Goal: Transaction & Acquisition: Purchase product/service

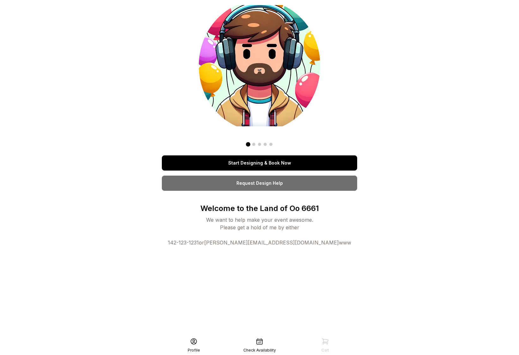
click at [285, 161] on link "Start Designing & Book Now" at bounding box center [259, 162] width 195 height 15
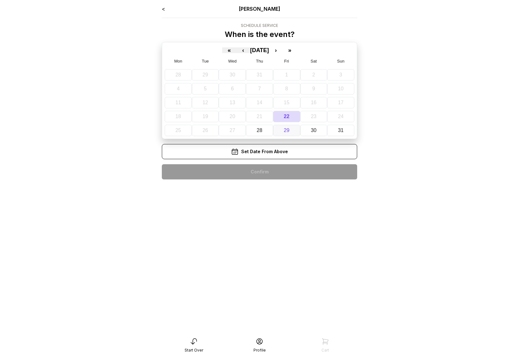
click at [279, 131] on button "29" at bounding box center [286, 130] width 27 height 11
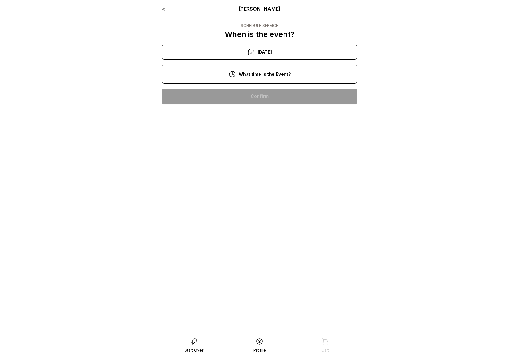
click at [264, 100] on div "2:00 pm" at bounding box center [259, 96] width 185 height 15
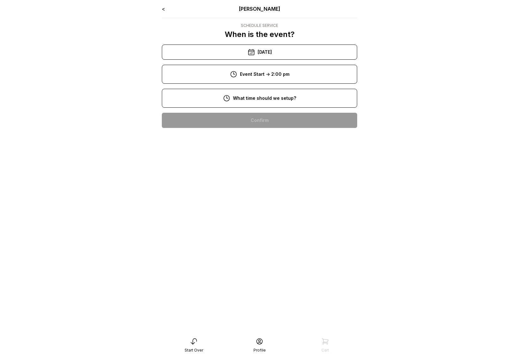
click at [260, 116] on div "12:00 pm" at bounding box center [259, 120] width 185 height 15
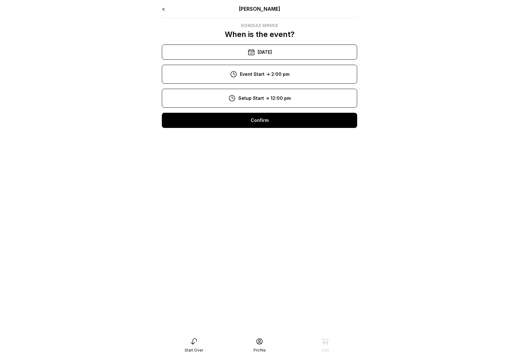
click at [260, 124] on div "Confirm" at bounding box center [259, 120] width 195 height 15
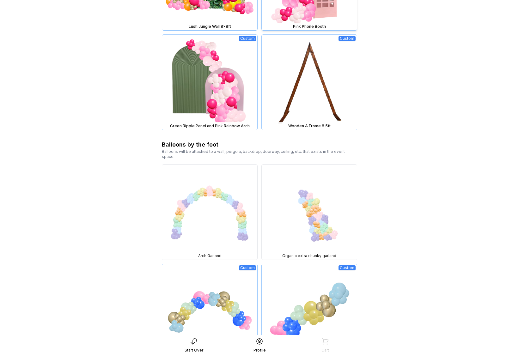
scroll to position [741, 0]
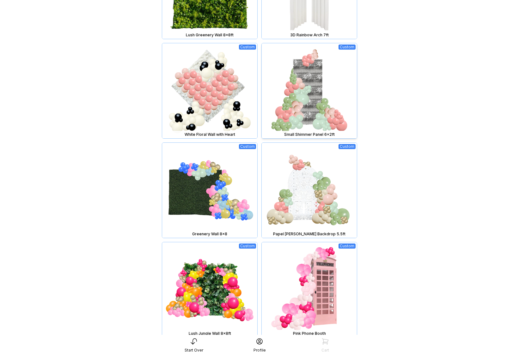
click at [302, 94] on img at bounding box center [309, 90] width 95 height 95
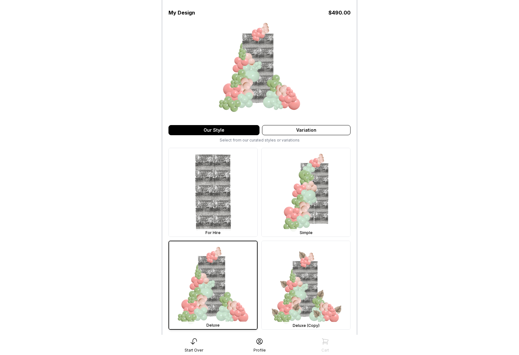
scroll to position [124, 0]
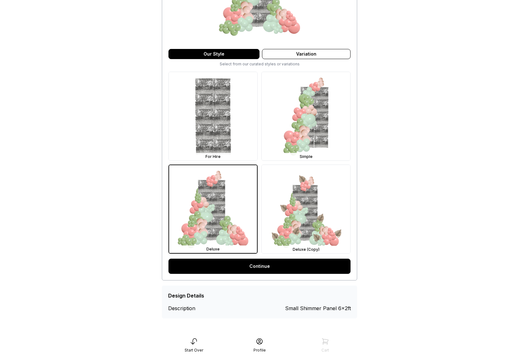
click at [265, 263] on link "Continue" at bounding box center [259, 266] width 182 height 15
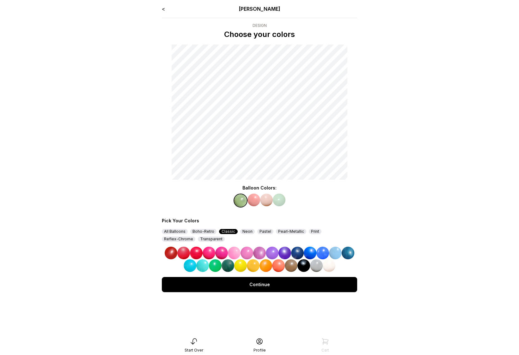
click at [259, 251] on img at bounding box center [259, 253] width 13 height 13
click at [255, 199] on img at bounding box center [253, 200] width 13 height 13
click at [284, 251] on img at bounding box center [284, 253] width 13 height 13
click at [266, 200] on img at bounding box center [266, 200] width 13 height 13
click at [313, 252] on img at bounding box center [310, 253] width 13 height 13
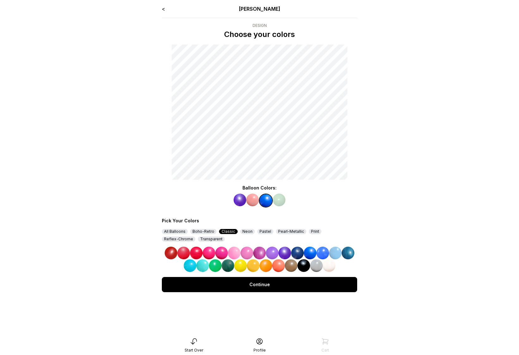
click at [281, 199] on img at bounding box center [279, 200] width 13 height 13
click at [347, 253] on img at bounding box center [348, 253] width 13 height 13
click at [252, 198] on img at bounding box center [252, 200] width 13 height 13
click at [281, 251] on img at bounding box center [284, 253] width 13 height 13
click at [277, 283] on div "Continue" at bounding box center [259, 284] width 195 height 15
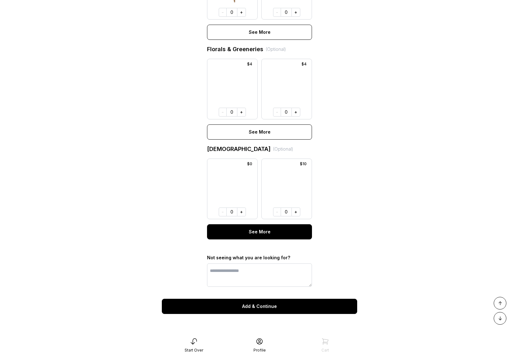
scroll to position [407, 0]
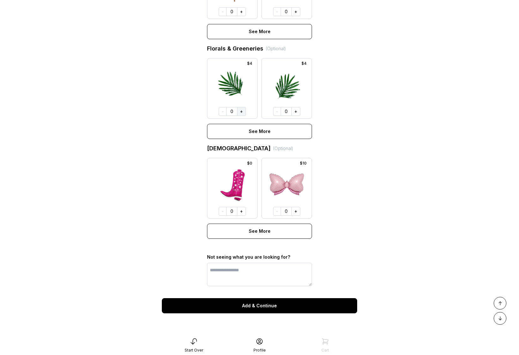
click at [241, 109] on button "+" at bounding box center [241, 111] width 9 height 9
click at [293, 112] on button "+" at bounding box center [295, 111] width 9 height 9
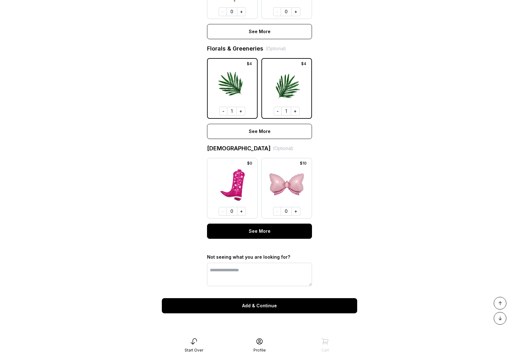
click at [263, 228] on div "See More" at bounding box center [259, 231] width 105 height 15
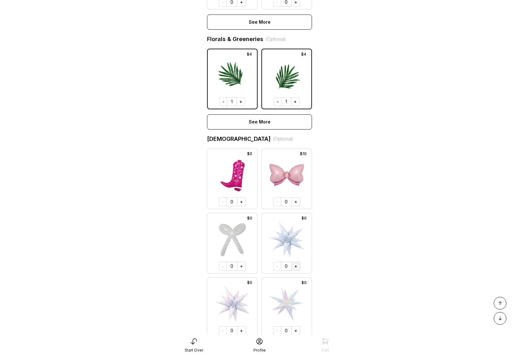
click at [294, 271] on button "+" at bounding box center [295, 266] width 9 height 9
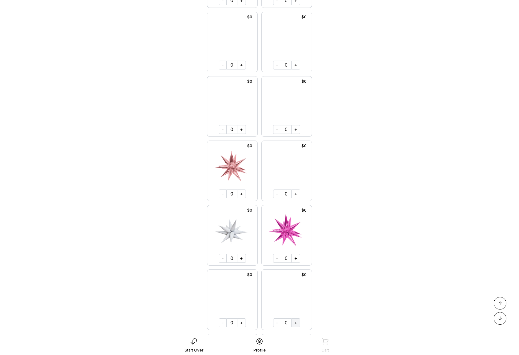
scroll to position [878, 0]
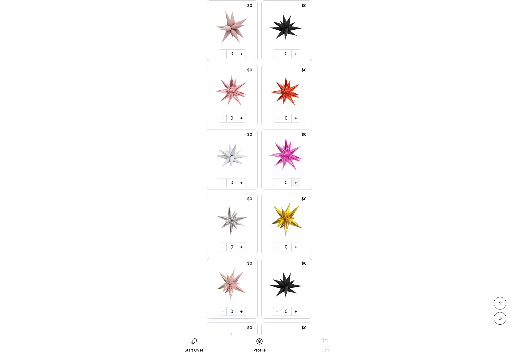
click at [297, 187] on button "+" at bounding box center [295, 182] width 9 height 9
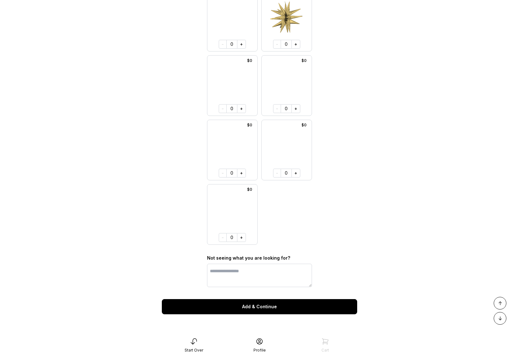
scroll to position [2445, 0]
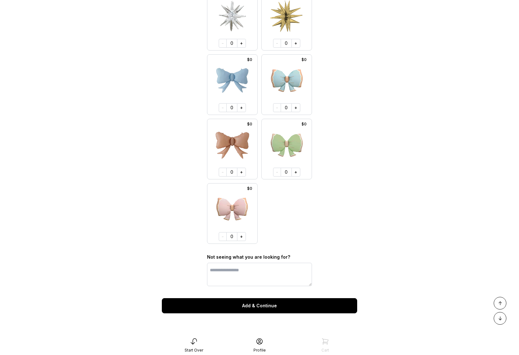
click at [269, 307] on div "Add & Continue" at bounding box center [259, 305] width 195 height 15
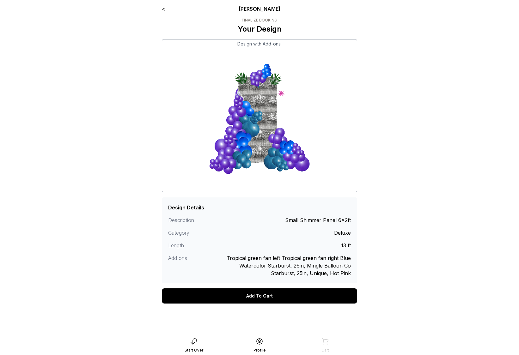
click at [348, 342] on div "Cart" at bounding box center [325, 345] width 66 height 15
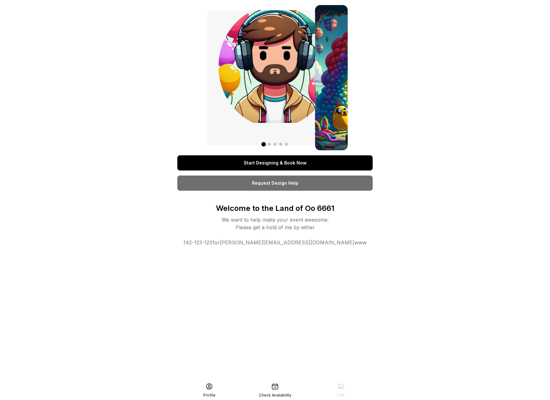
click at [206, 90] on div at bounding box center [274, 77] width 145 height 145
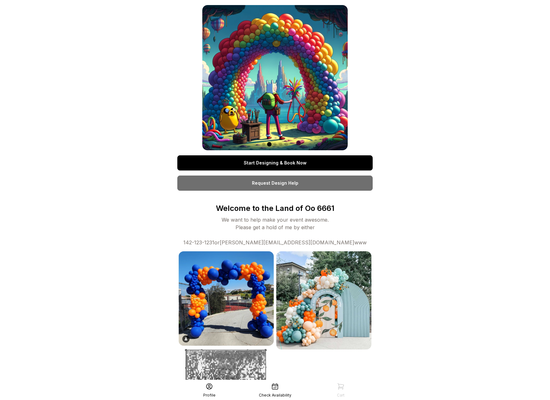
click at [230, 93] on img at bounding box center [274, 77] width 145 height 145
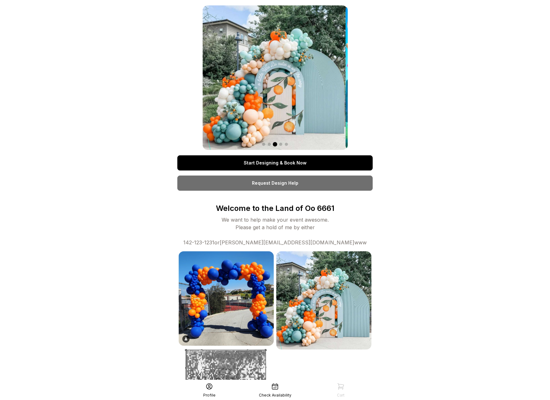
click at [229, 91] on img at bounding box center [275, 77] width 145 height 145
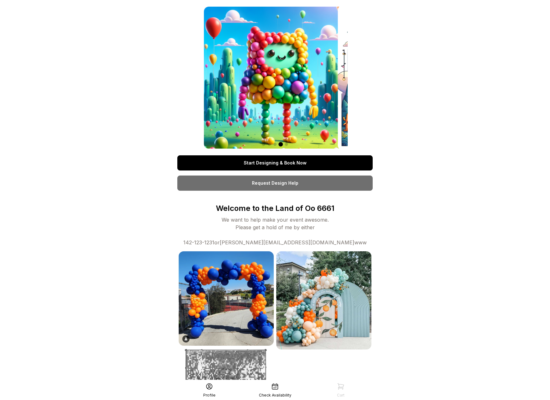
click at [247, 96] on img at bounding box center [275, 78] width 142 height 142
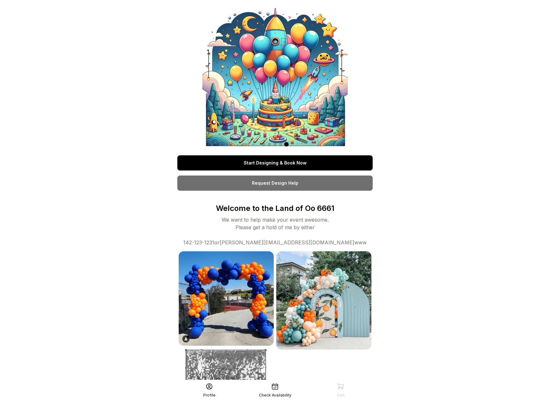
click at [266, 165] on link "Start Designing & Book Now" at bounding box center [274, 162] width 195 height 15
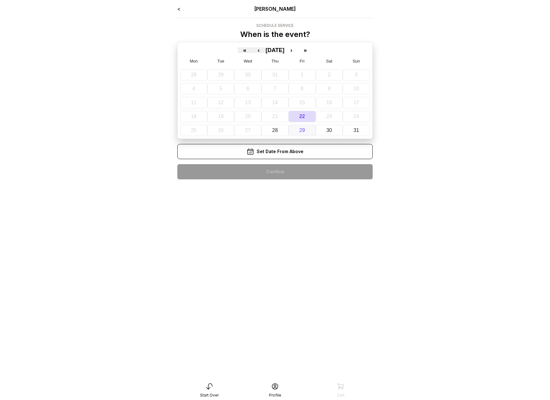
click at [298, 127] on button "29" at bounding box center [302, 130] width 27 height 11
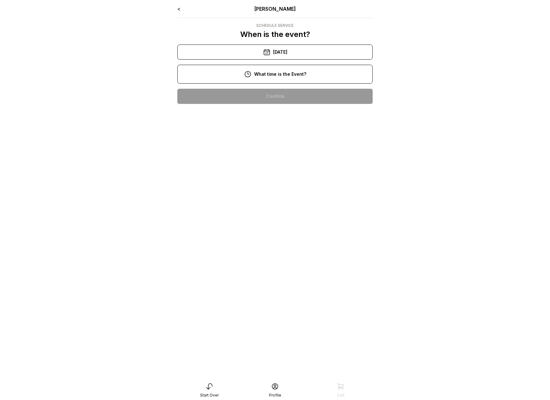
click at [277, 94] on div "2:00 pm" at bounding box center [274, 96] width 185 height 15
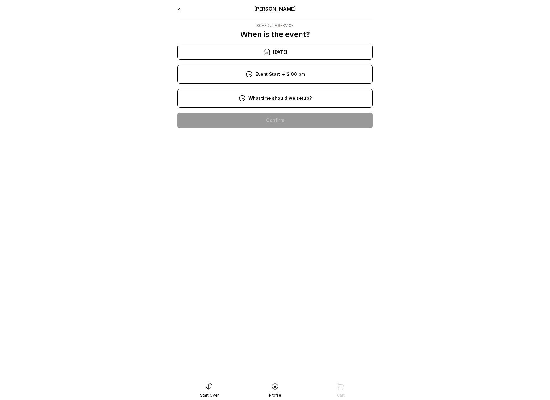
click at [276, 117] on div "12:00 pm" at bounding box center [274, 120] width 185 height 15
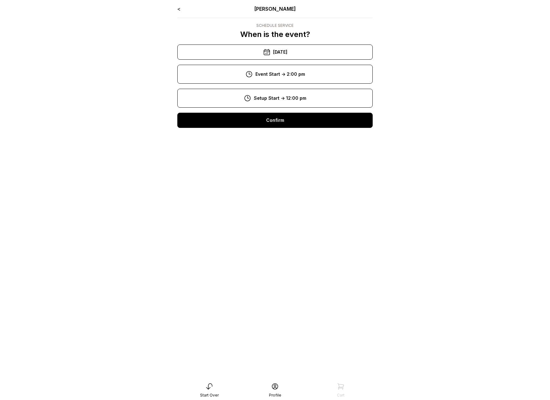
click at [281, 125] on div "Confirm" at bounding box center [274, 120] width 195 height 15
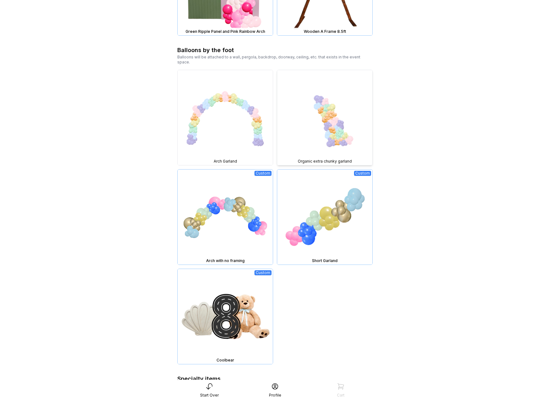
click at [311, 134] on img at bounding box center [324, 117] width 95 height 95
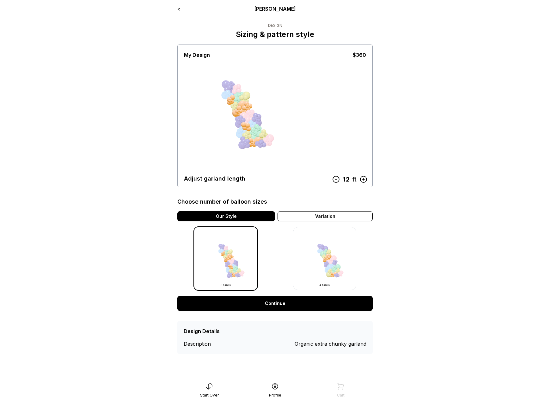
click at [179, 9] on link "<" at bounding box center [178, 9] width 3 height 6
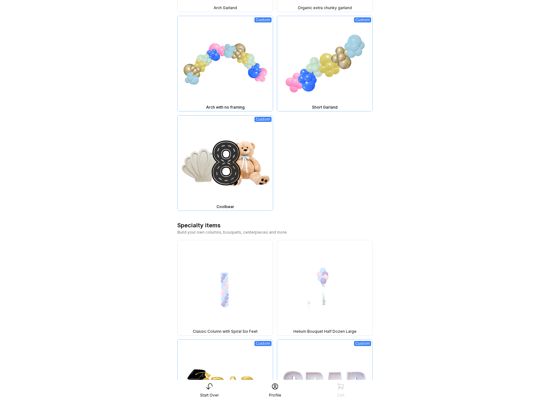
scroll to position [1051, 0]
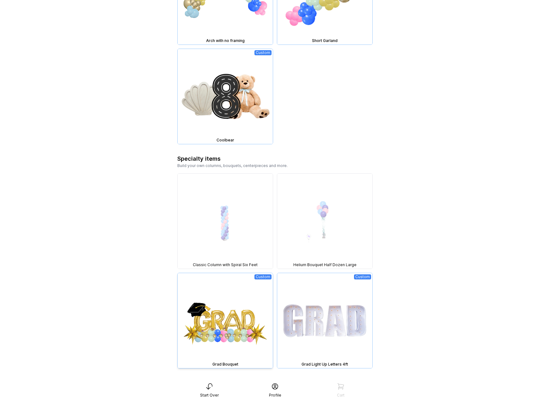
click at [240, 296] on img at bounding box center [225, 320] width 95 height 95
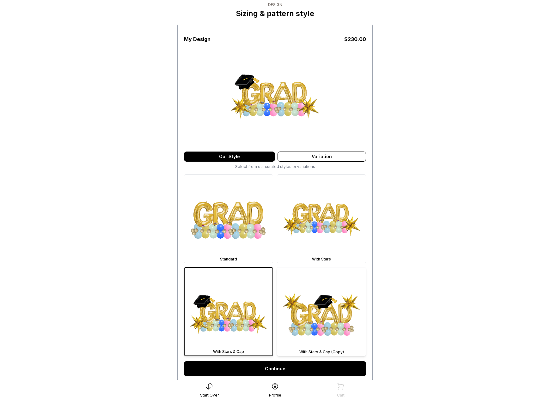
scroll to position [78, 0]
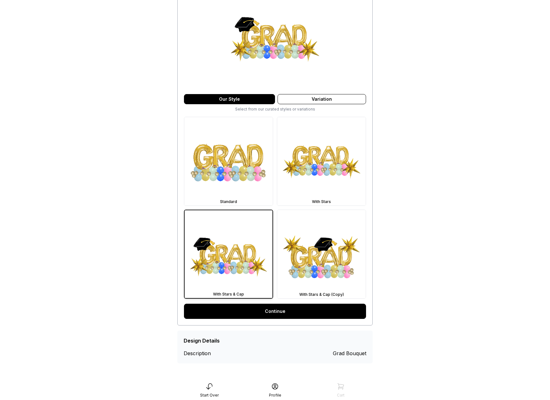
click at [298, 310] on link "Continue" at bounding box center [275, 311] width 182 height 15
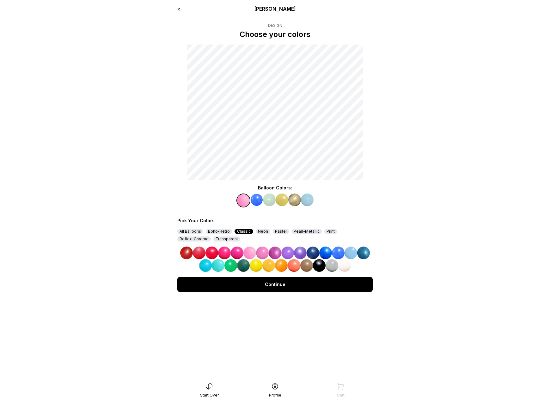
click at [298, 249] on img at bounding box center [300, 253] width 13 height 13
click at [254, 197] on img at bounding box center [256, 200] width 13 height 13
click at [349, 253] on img at bounding box center [350, 253] width 13 height 13
click at [271, 199] on img at bounding box center [269, 200] width 13 height 13
click at [364, 247] on img at bounding box center [363, 253] width 13 height 13
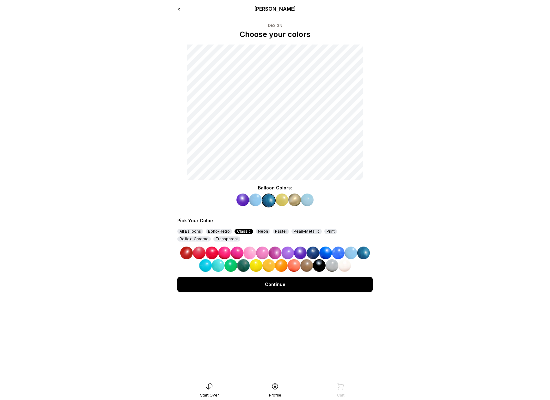
click at [283, 198] on img at bounding box center [282, 200] width 13 height 13
click at [323, 255] on img at bounding box center [325, 253] width 13 height 13
click at [298, 199] on img at bounding box center [294, 200] width 13 height 13
click at [290, 254] on img at bounding box center [287, 253] width 13 height 13
click at [307, 201] on img at bounding box center [307, 200] width 13 height 13
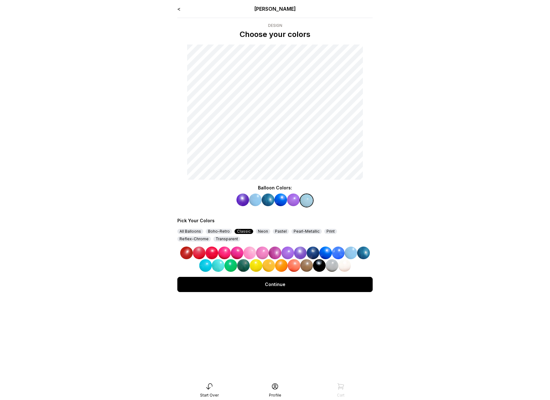
click at [300, 254] on img at bounding box center [300, 253] width 13 height 13
click at [264, 286] on div "Continue" at bounding box center [274, 284] width 195 height 15
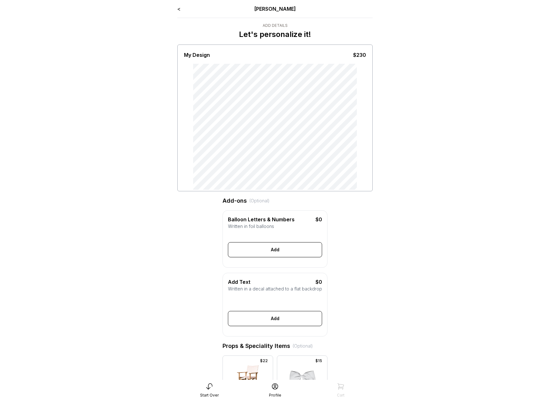
click at [177, 8] on link "<" at bounding box center [178, 9] width 3 height 6
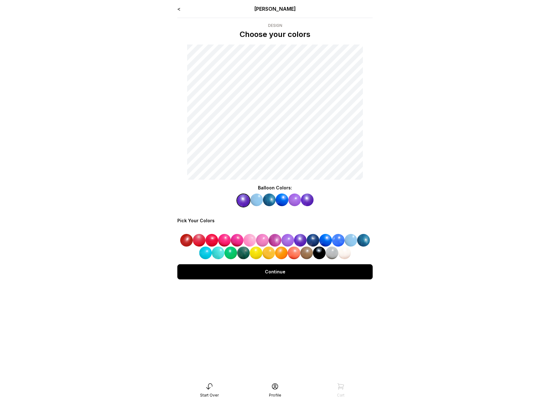
click at [269, 273] on div "Continue" at bounding box center [274, 271] width 195 height 15
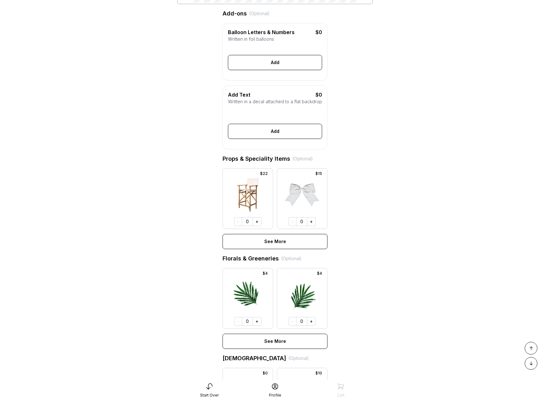
scroll to position [300, 0]
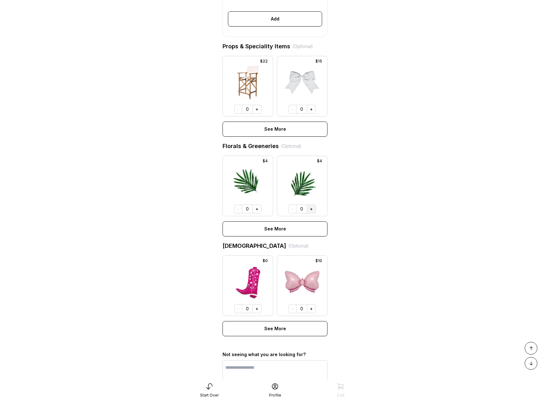
click at [311, 214] on button "+" at bounding box center [311, 209] width 9 height 9
click at [258, 214] on button "+" at bounding box center [256, 209] width 9 height 9
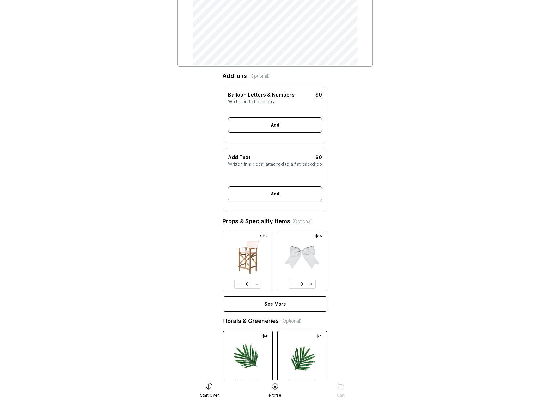
scroll to position [362, 0]
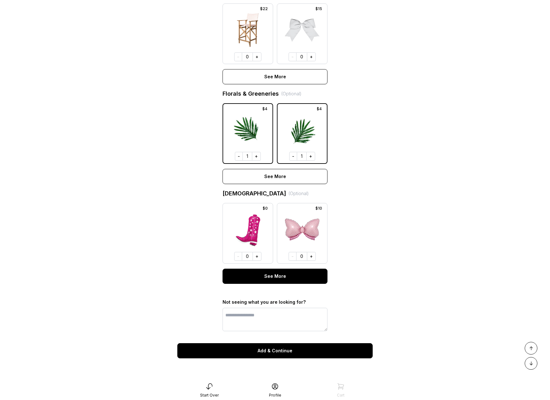
click at [308, 275] on div "See More" at bounding box center [274, 276] width 105 height 15
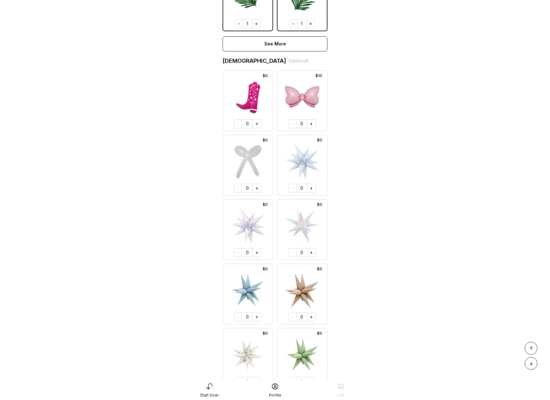
scroll to position [677, 0]
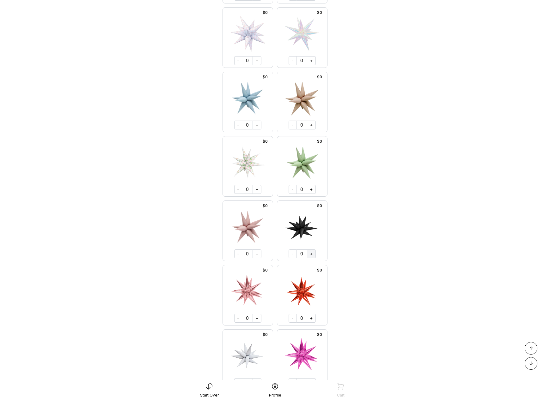
drag, startPoint x: 311, startPoint y: 262, endPoint x: 311, endPoint y: 248, distance: 14.5
click at [311, 258] on button "+" at bounding box center [311, 254] width 9 height 9
click at [311, 194] on button "+" at bounding box center [311, 189] width 9 height 9
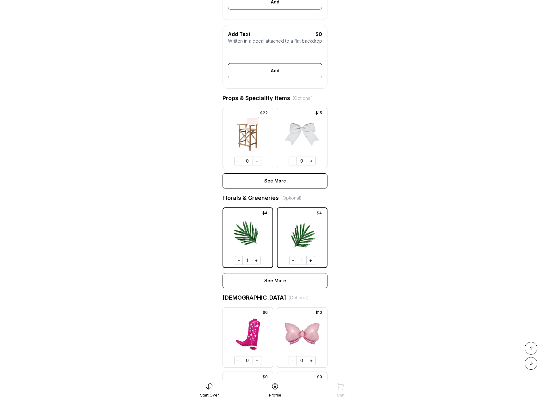
drag, startPoint x: 311, startPoint y: 203, endPoint x: 301, endPoint y: 183, distance: 22.5
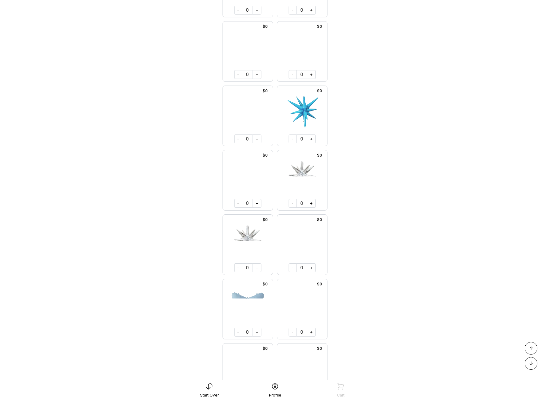
scroll to position [2399, 0]
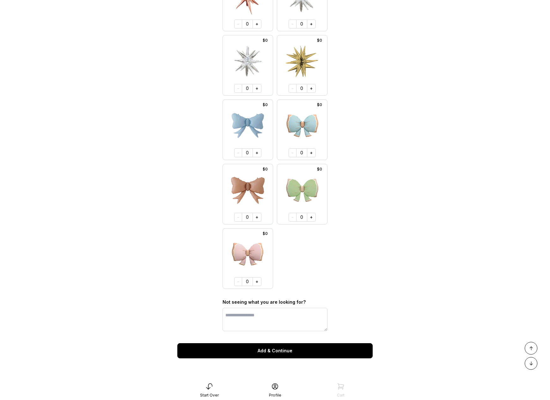
click at [301, 351] on div "Add & Continue" at bounding box center [274, 351] width 195 height 15
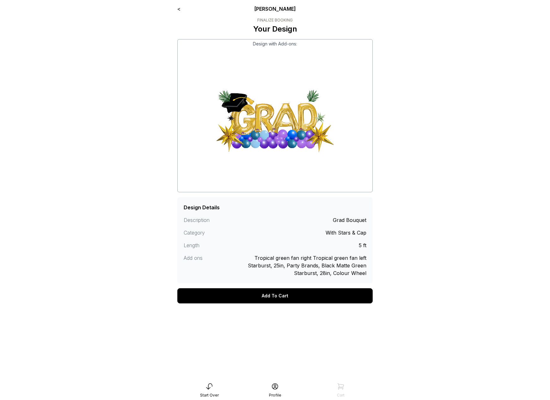
click at [288, 300] on div "Add To Cart" at bounding box center [274, 296] width 195 height 15
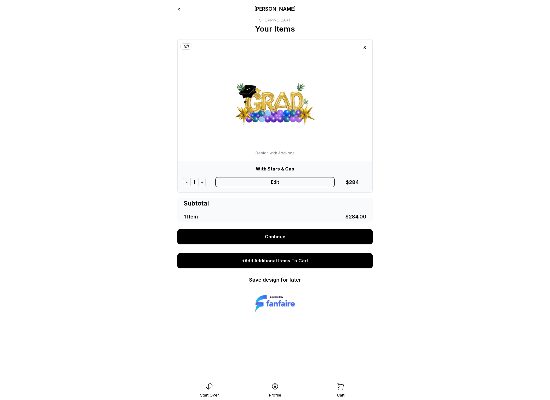
click at [265, 261] on div "+Add Additional Items To Cart" at bounding box center [274, 260] width 195 height 15
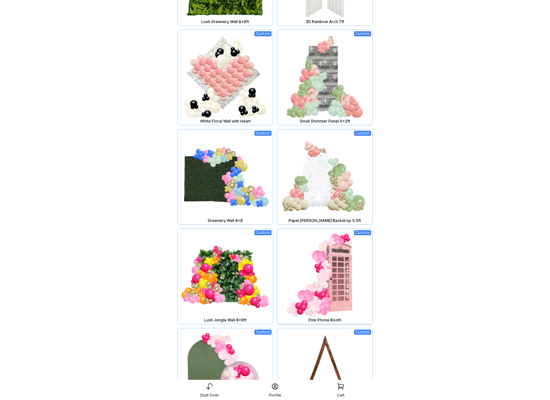
click at [312, 252] on img at bounding box center [324, 276] width 95 height 95
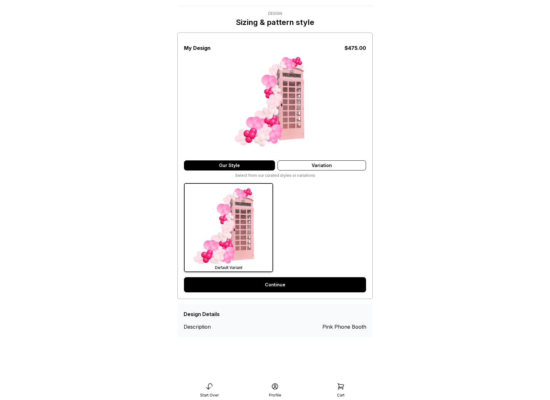
scroll to position [13, 0]
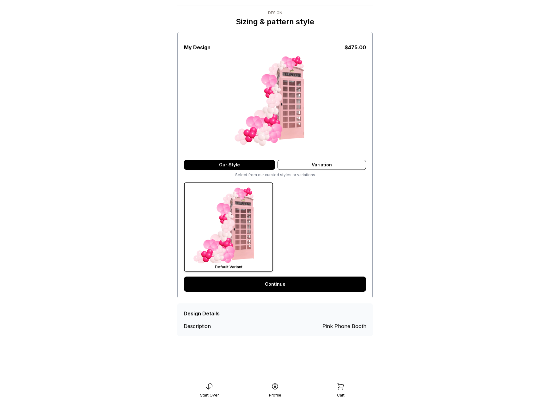
click at [277, 288] on link "Continue" at bounding box center [275, 284] width 182 height 15
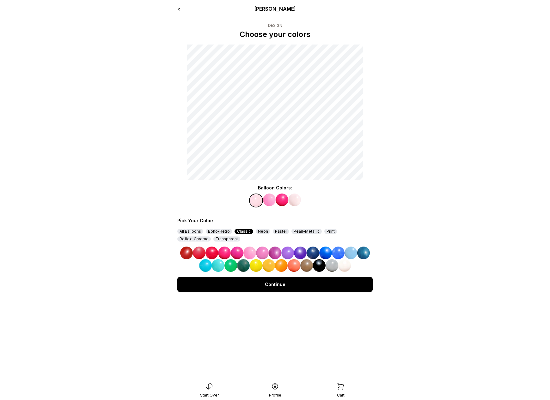
click at [274, 290] on div "Continue" at bounding box center [274, 284] width 195 height 15
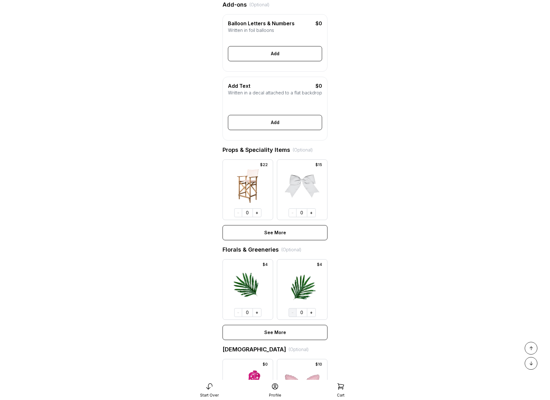
scroll to position [362, 0]
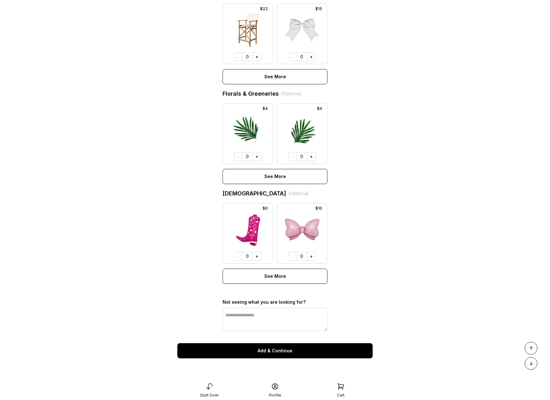
click at [286, 350] on div "Add & Continue" at bounding box center [274, 351] width 195 height 15
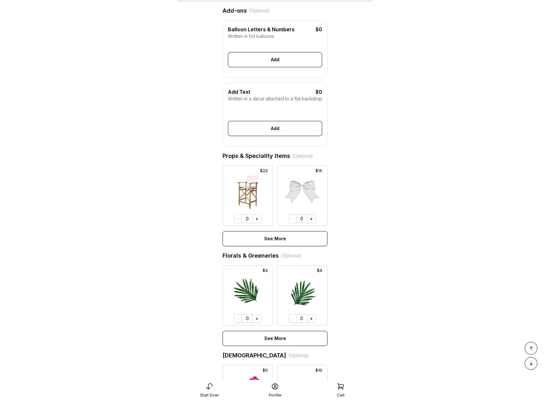
scroll to position [213, 0]
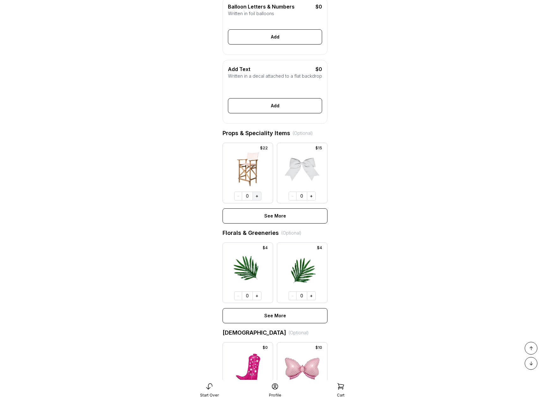
drag, startPoint x: 264, startPoint y: 207, endPoint x: 261, endPoint y: 205, distance: 3.4
click at [263, 203] on div at bounding box center [248, 173] width 50 height 60
click at [259, 201] on button "+" at bounding box center [256, 196] width 9 height 9
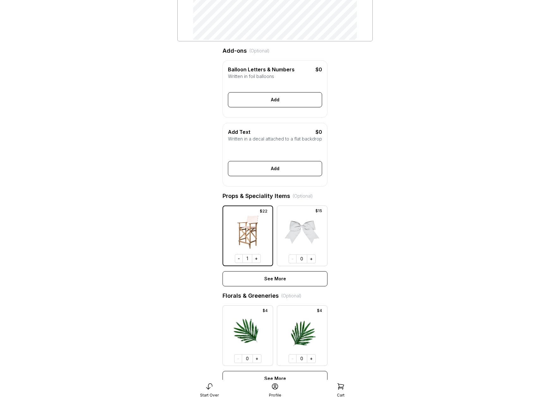
scroll to position [362, 0]
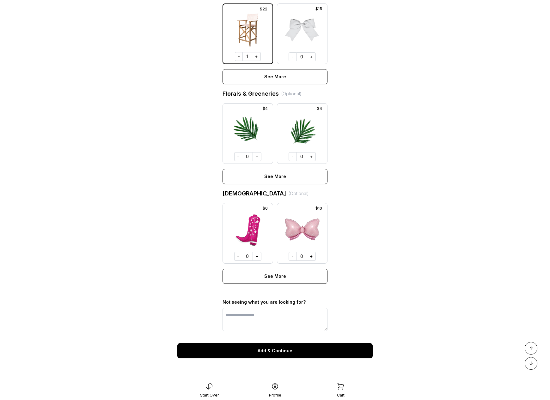
click at [275, 350] on div "Add & Continue" at bounding box center [274, 351] width 195 height 15
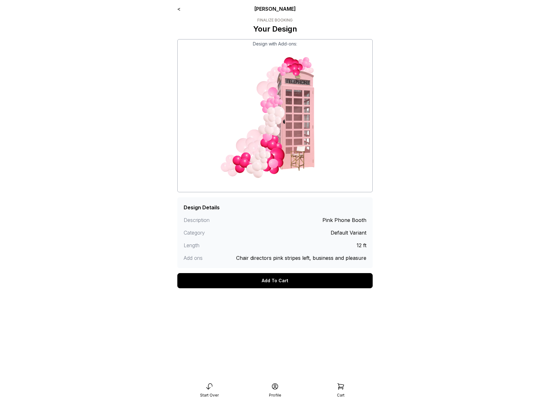
click at [281, 278] on div "Add To Cart" at bounding box center [274, 280] width 195 height 15
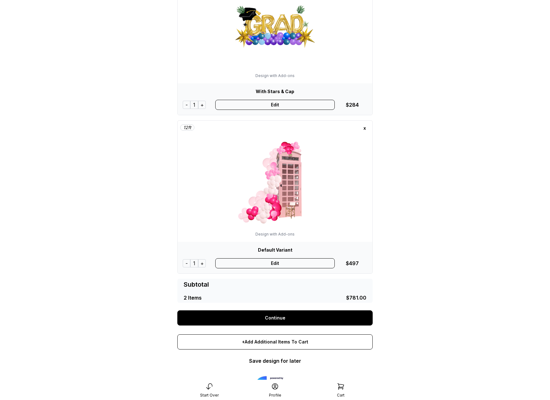
scroll to position [58, 0]
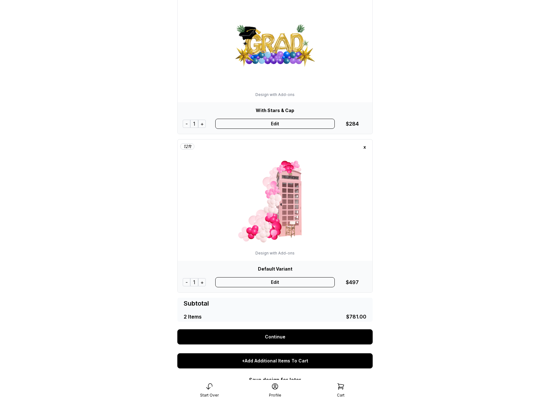
click at [272, 356] on div "+Add Additional Items To Cart" at bounding box center [274, 361] width 195 height 15
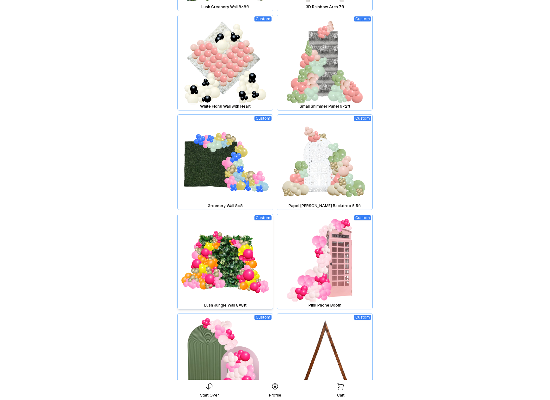
scroll to position [586, 0]
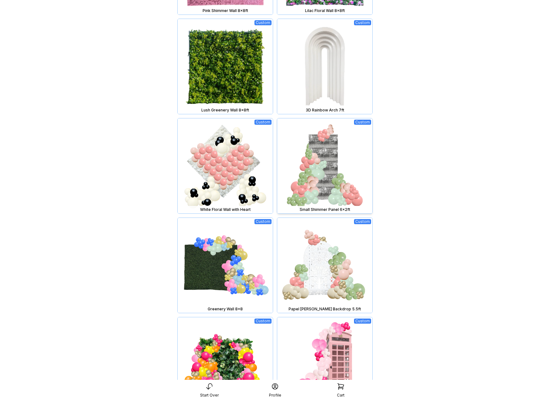
click at [317, 173] on img at bounding box center [324, 166] width 95 height 95
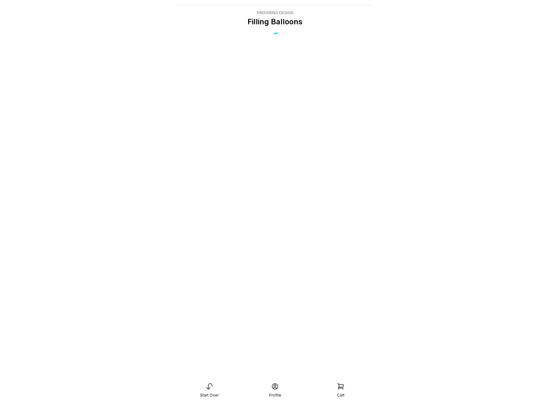
scroll to position [13, 0]
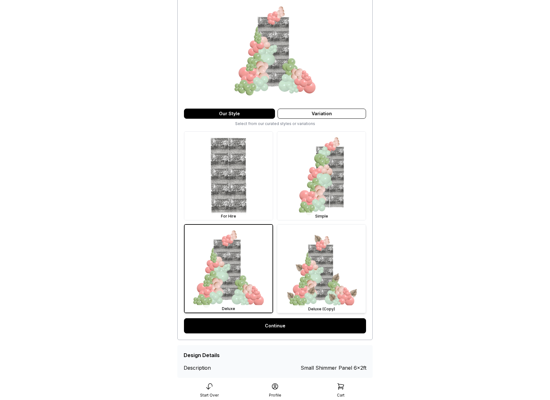
scroll to position [78, 0]
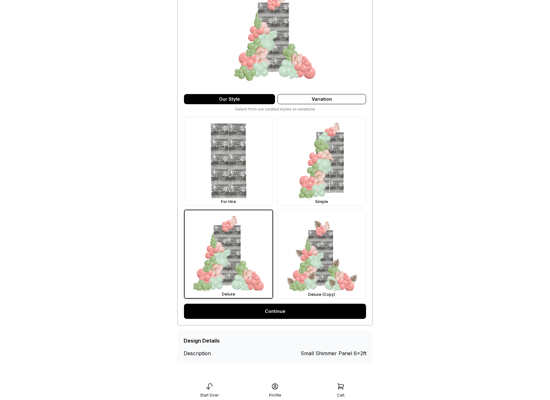
click at [292, 314] on link "Continue" at bounding box center [275, 311] width 182 height 15
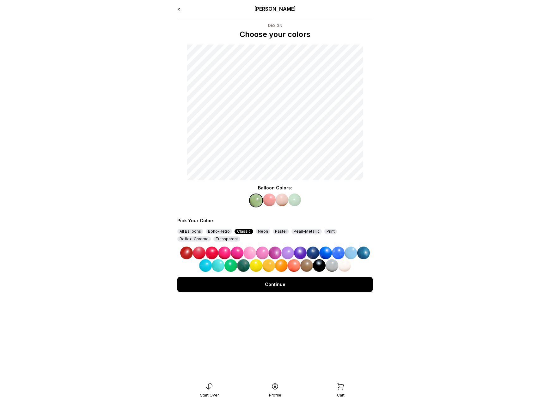
click at [290, 250] on img at bounding box center [287, 253] width 13 height 13
click at [265, 201] on img at bounding box center [269, 200] width 13 height 13
click at [328, 250] on img at bounding box center [325, 253] width 13 height 13
drag, startPoint x: 279, startPoint y: 199, endPoint x: 291, endPoint y: 205, distance: 13.0
click at [279, 199] on img at bounding box center [282, 200] width 13 height 13
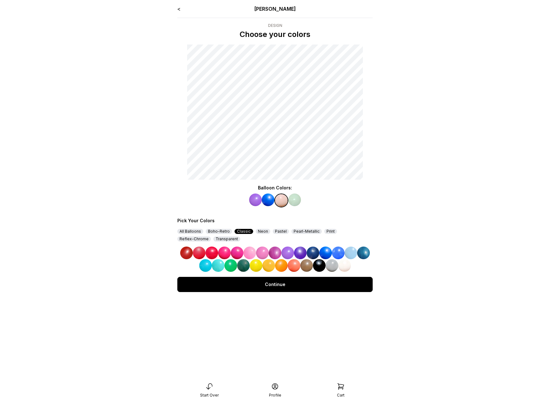
click at [352, 252] on img at bounding box center [350, 253] width 13 height 13
click at [295, 203] on img at bounding box center [294, 200] width 13 height 13
click at [368, 252] on img at bounding box center [363, 253] width 13 height 13
click at [329, 296] on div "Continue" at bounding box center [274, 284] width 195 height 25
click at [323, 286] on div "Continue" at bounding box center [274, 284] width 195 height 15
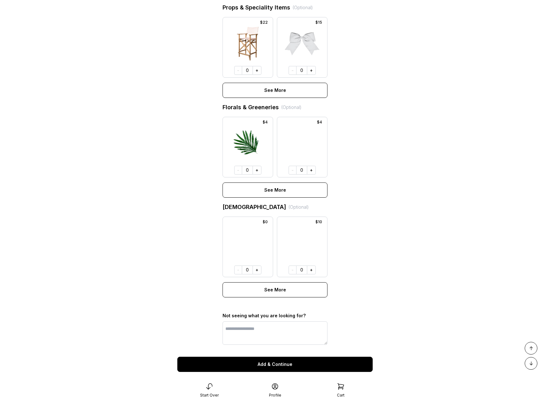
scroll to position [362, 0]
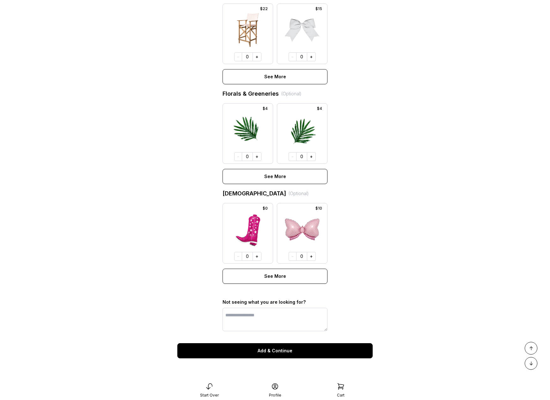
click at [276, 345] on div "Add & Continue" at bounding box center [274, 351] width 195 height 15
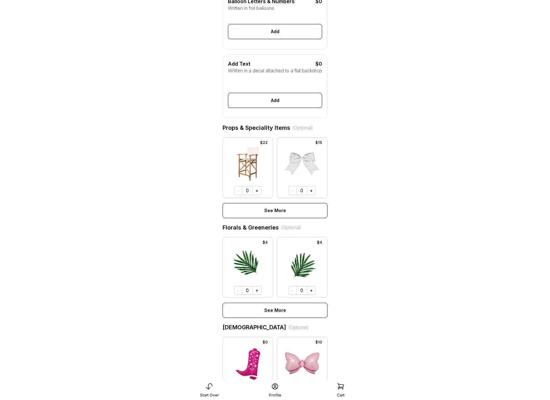
scroll to position [219, 0]
click at [258, 195] on button "+" at bounding box center [256, 190] width 9 height 9
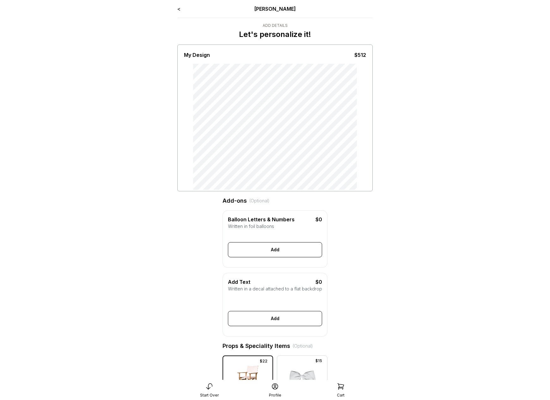
scroll to position [362, 0]
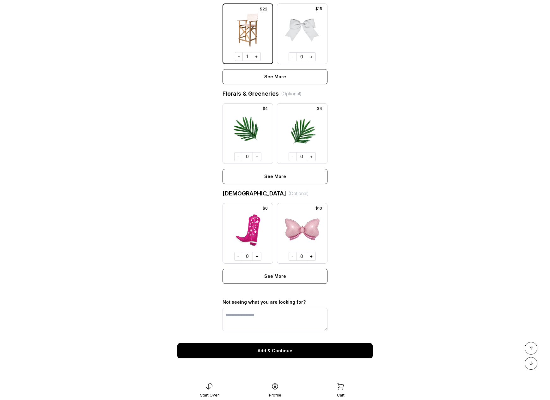
drag, startPoint x: 289, startPoint y: 349, endPoint x: 292, endPoint y: 345, distance: 4.7
click at [289, 348] on div "Add & Continue" at bounding box center [274, 351] width 195 height 15
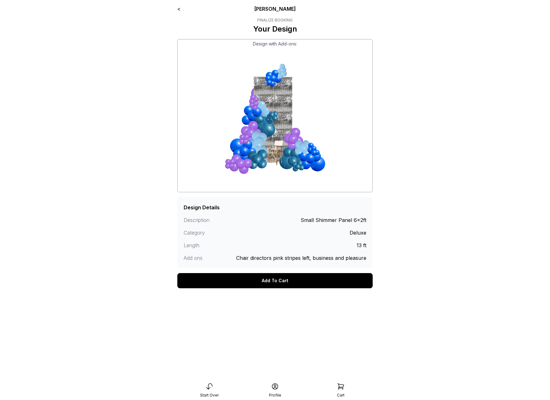
click at [280, 283] on div "Add To Cart" at bounding box center [274, 280] width 195 height 15
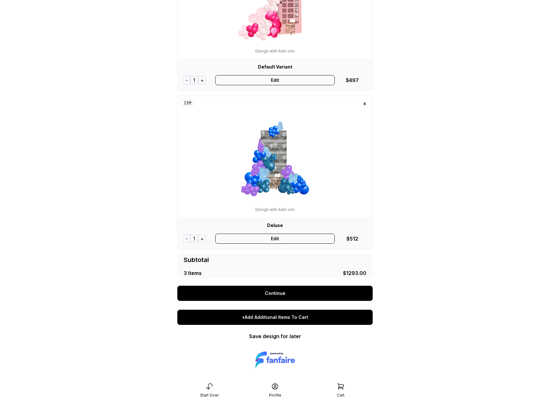
scroll to position [267, 0]
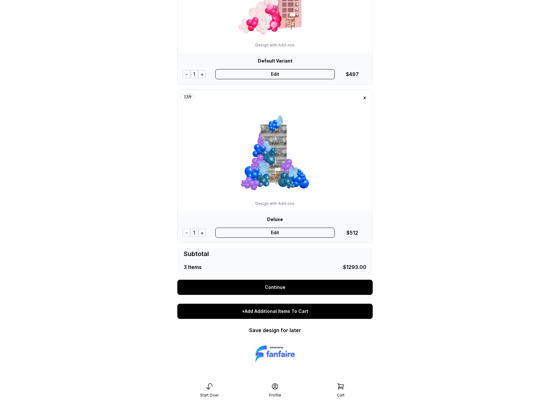
click at [293, 311] on div "+Add Additional Items To Cart" at bounding box center [274, 311] width 195 height 15
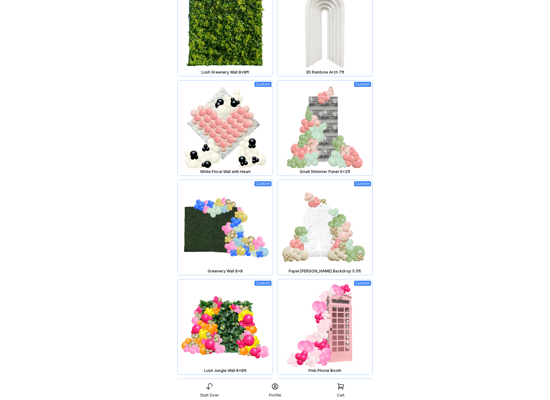
scroll to position [622, 0]
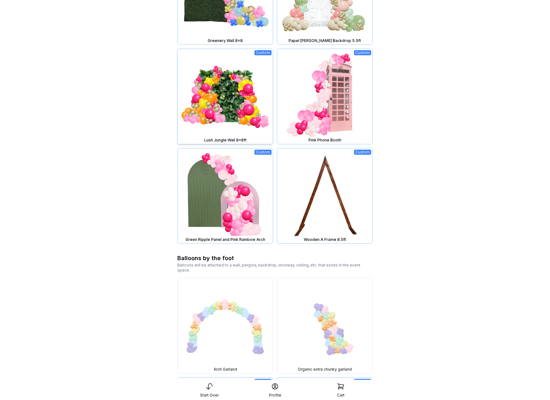
click at [241, 110] on img at bounding box center [225, 96] width 95 height 95
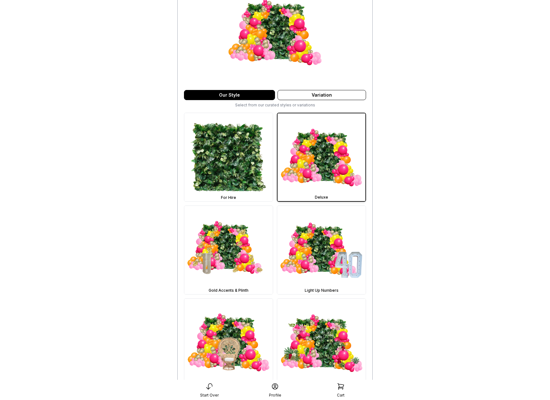
scroll to position [264, 0]
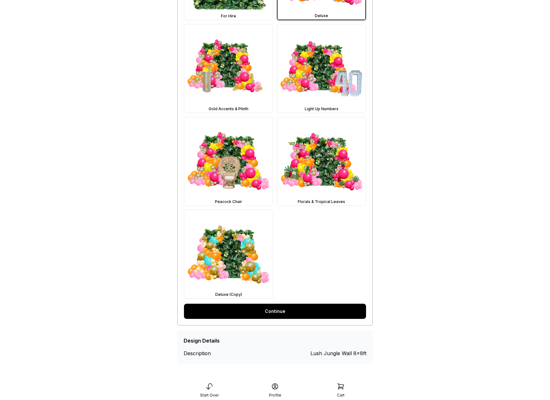
click at [286, 306] on link "Continue" at bounding box center [275, 311] width 182 height 15
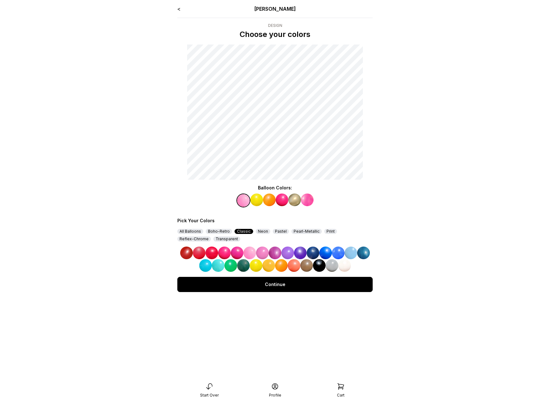
click at [276, 289] on div "Continue" at bounding box center [274, 284] width 195 height 15
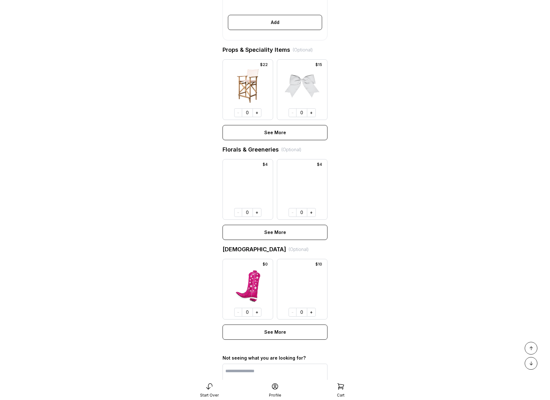
scroll to position [362, 0]
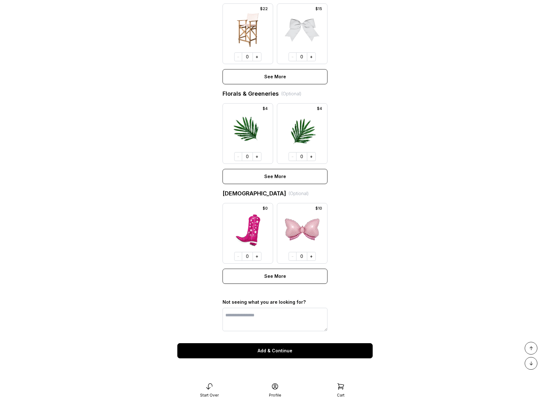
click at [283, 350] on div "Add & Continue" at bounding box center [274, 351] width 195 height 15
click at [262, 345] on div "Add & Continue" at bounding box center [274, 351] width 195 height 15
click at [300, 352] on div "Add & Continue" at bounding box center [274, 351] width 195 height 15
click at [255, 258] on button "+" at bounding box center [256, 256] width 9 height 9
drag, startPoint x: 297, startPoint y: 352, endPoint x: 293, endPoint y: 333, distance: 19.5
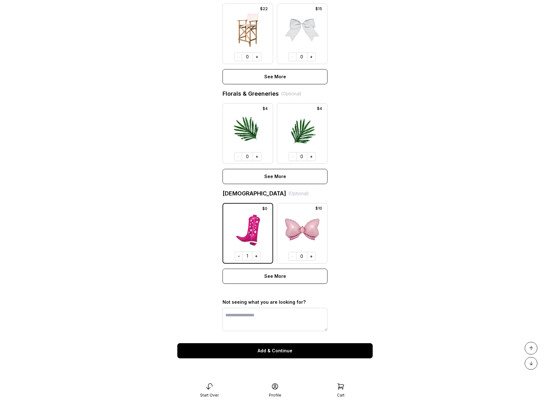
click at [297, 352] on div "Add & Continue" at bounding box center [274, 351] width 195 height 15
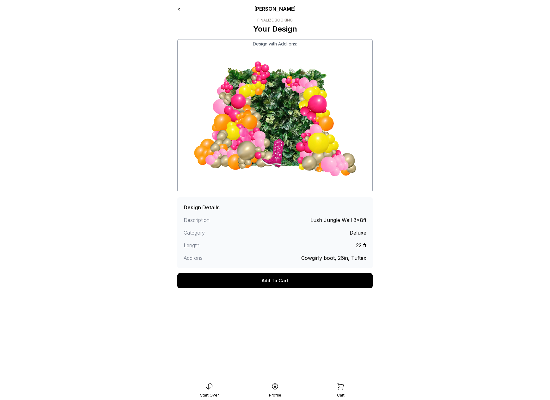
click at [181, 8] on div "< [PERSON_NAME]" at bounding box center [274, 9] width 195 height 8
click at [180, 9] on link "<" at bounding box center [178, 9] width 3 height 6
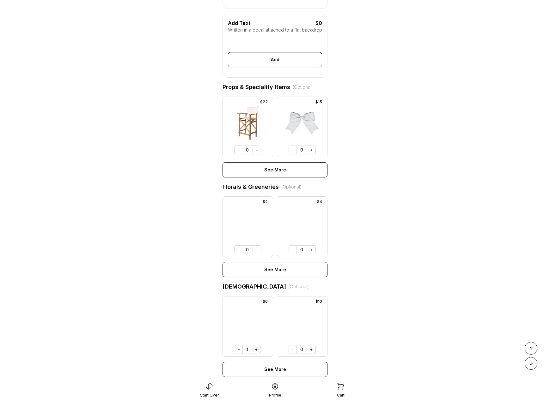
scroll to position [362, 0]
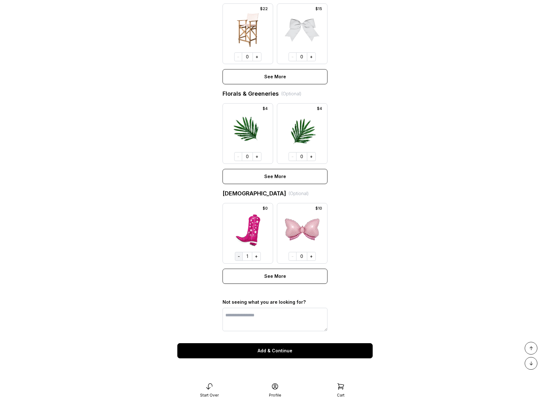
click at [240, 252] on button "-" at bounding box center [239, 256] width 8 height 9
click at [289, 355] on div "Add & Continue" at bounding box center [274, 351] width 195 height 15
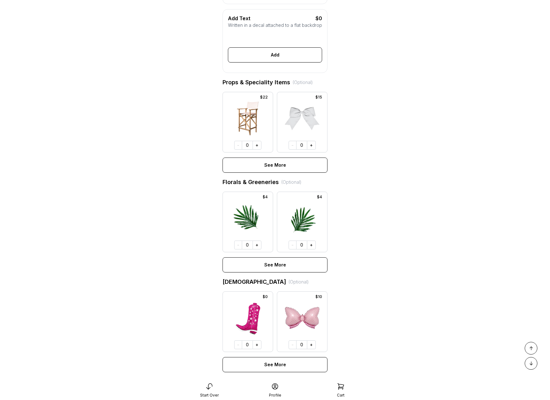
scroll to position [0, 0]
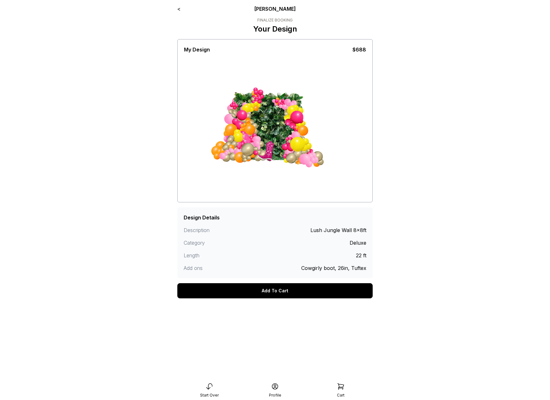
click at [181, 9] on div "< [PERSON_NAME]" at bounding box center [274, 9] width 195 height 8
click at [180, 8] on link "<" at bounding box center [178, 9] width 3 height 6
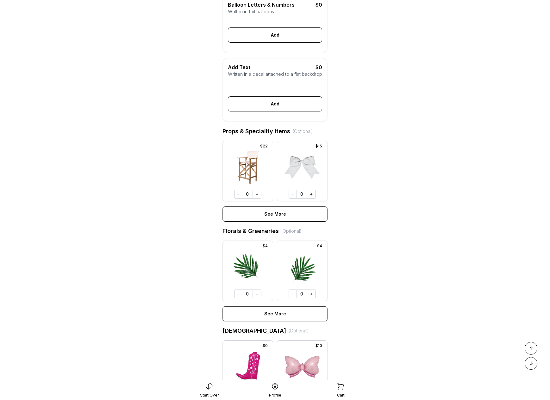
scroll to position [362, 0]
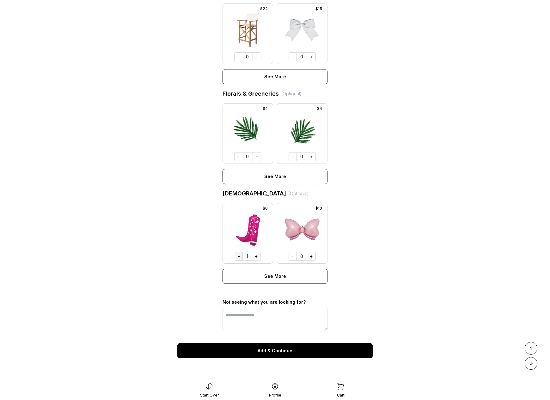
click at [238, 255] on button "-" at bounding box center [239, 256] width 8 height 9
click at [276, 350] on div "Add & Continue" at bounding box center [274, 351] width 195 height 15
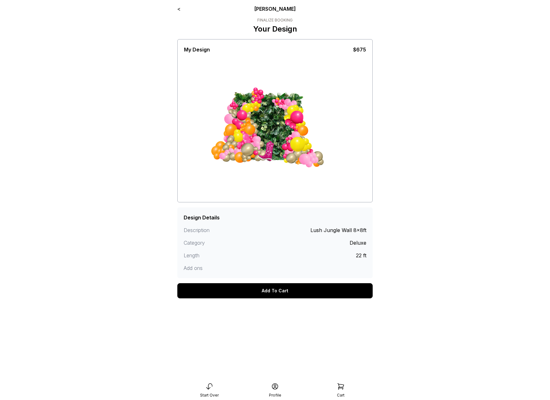
click at [180, 8] on link "<" at bounding box center [178, 9] width 3 height 6
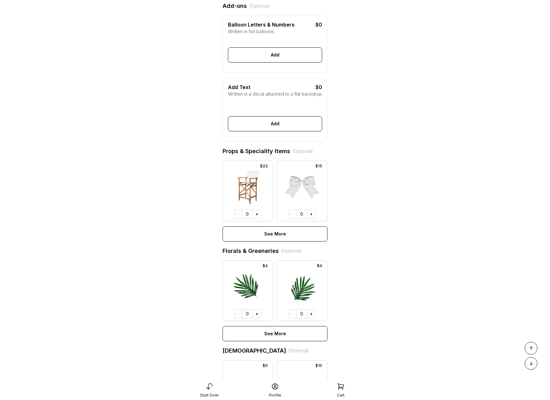
scroll to position [362, 0]
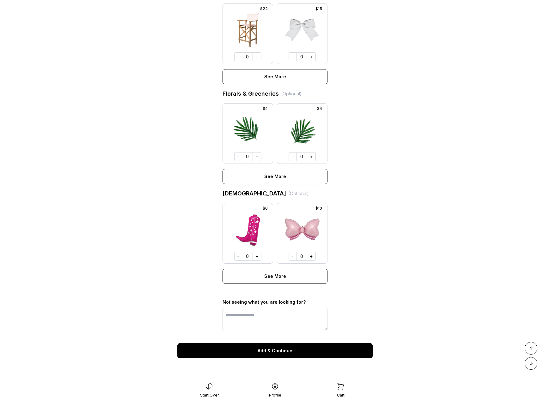
click at [275, 352] on div "Add & Continue" at bounding box center [274, 351] width 195 height 15
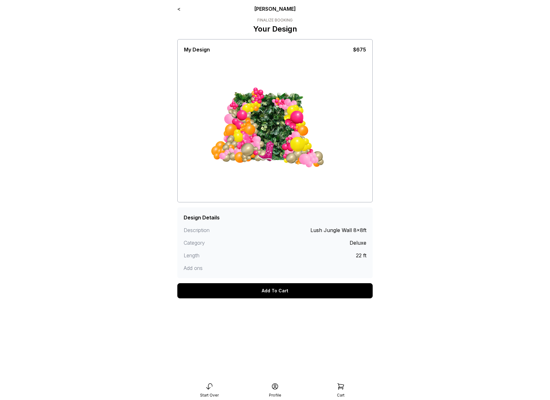
click at [179, 9] on link "<" at bounding box center [178, 9] width 3 height 6
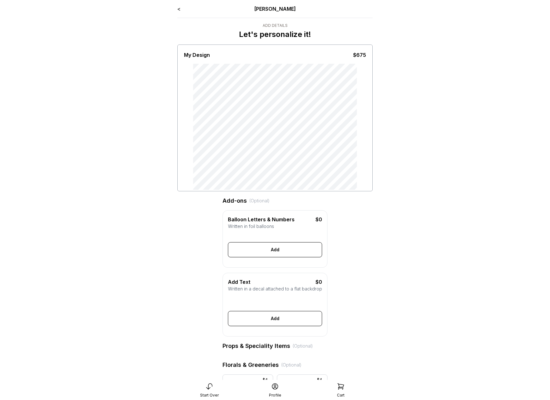
scroll to position [281, 0]
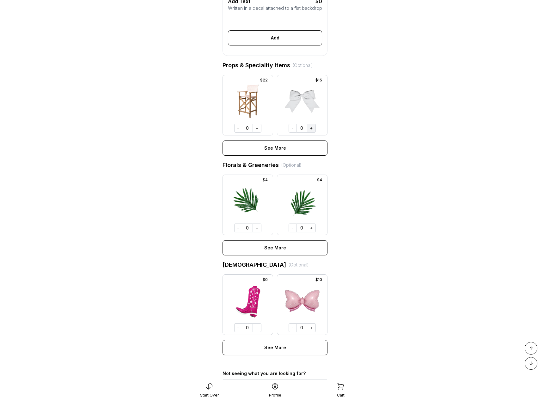
click at [313, 133] on button "+" at bounding box center [311, 128] width 9 height 9
click at [258, 133] on button "+" at bounding box center [256, 128] width 9 height 9
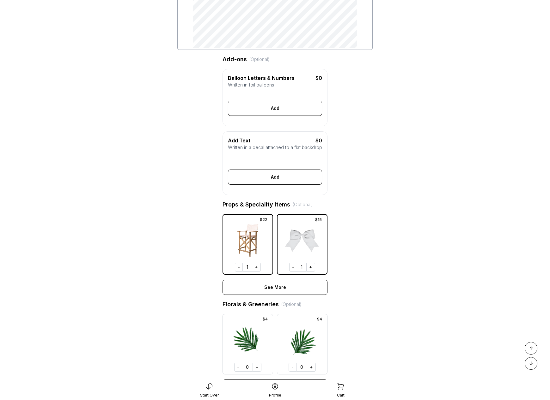
scroll to position [362, 0]
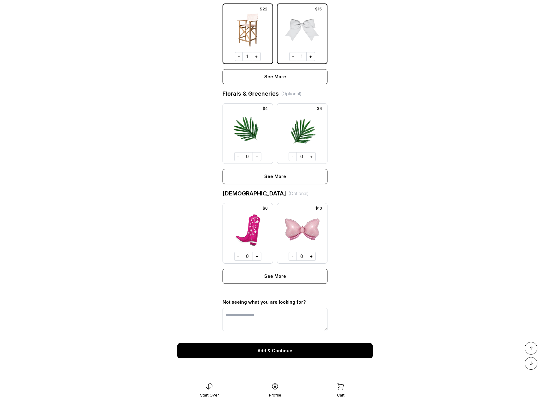
click at [275, 356] on div "Add & Continue" at bounding box center [274, 351] width 195 height 15
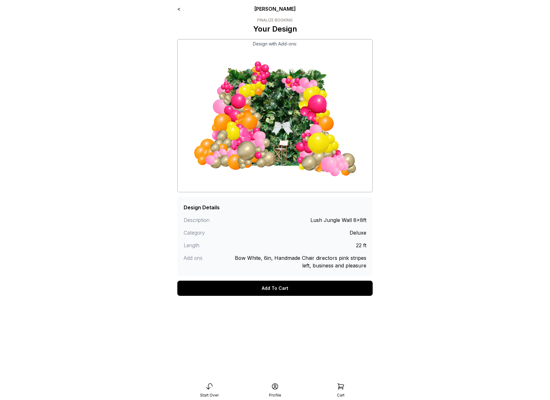
click at [180, 8] on link "<" at bounding box center [178, 9] width 3 height 6
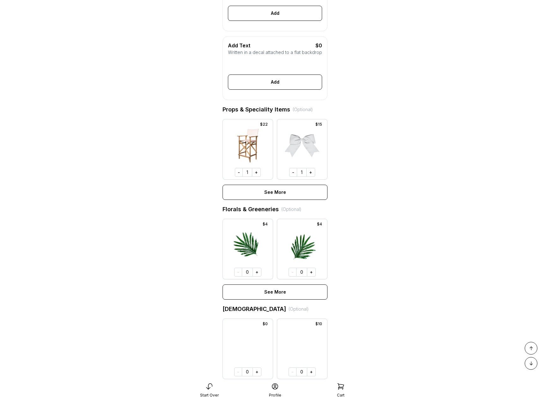
scroll to position [136, 0]
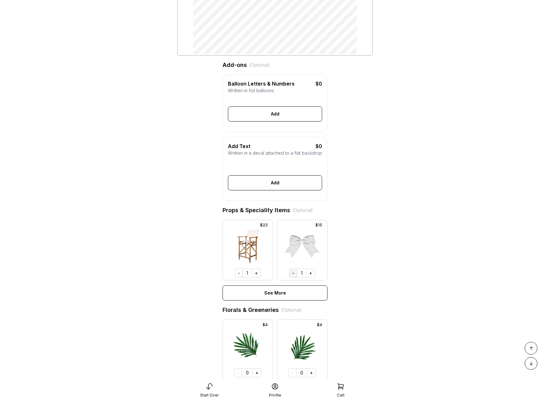
click at [290, 278] on button "-" at bounding box center [293, 273] width 8 height 9
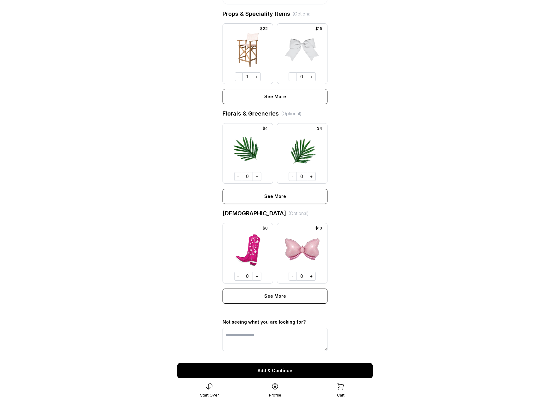
scroll to position [362, 0]
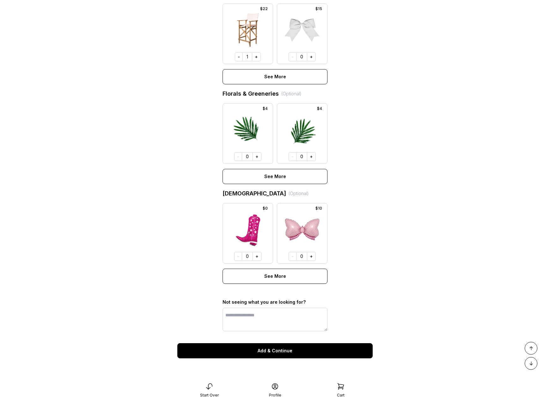
click at [279, 353] on div "Add & Continue" at bounding box center [274, 351] width 195 height 15
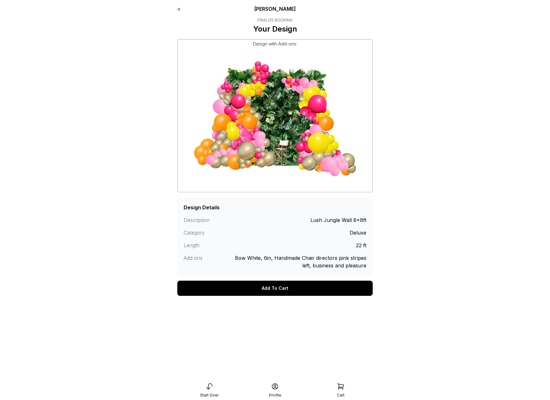
click at [263, 292] on div "Add To Cart" at bounding box center [274, 288] width 195 height 15
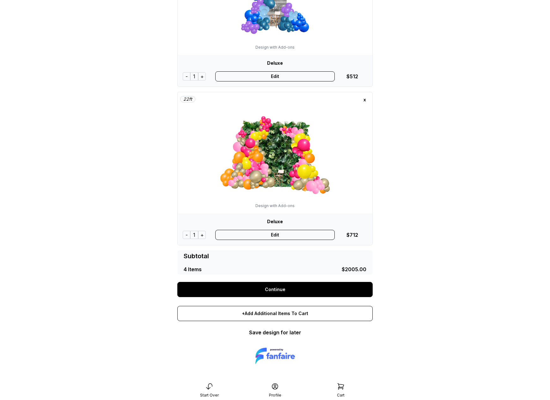
scroll to position [425, 0]
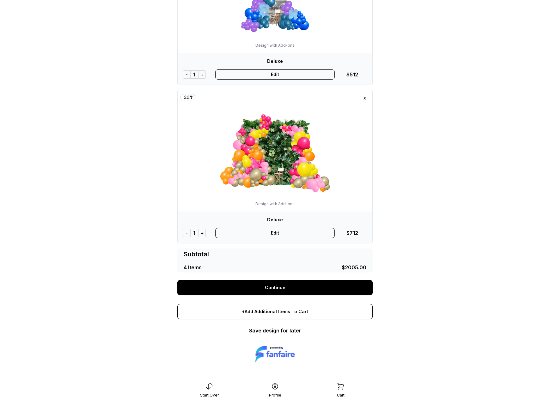
click at [202, 234] on div "+" at bounding box center [202, 233] width 8 height 8
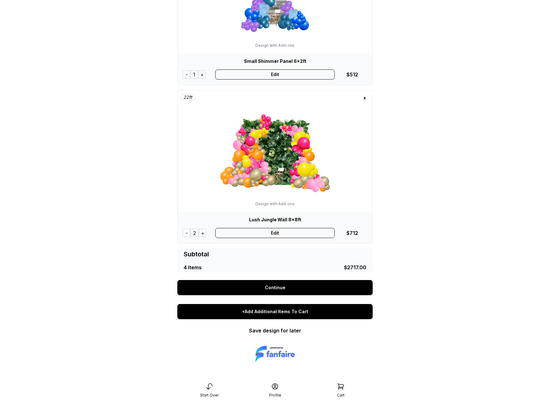
click at [260, 313] on div "+Add Additional Items To Cart" at bounding box center [274, 311] width 195 height 15
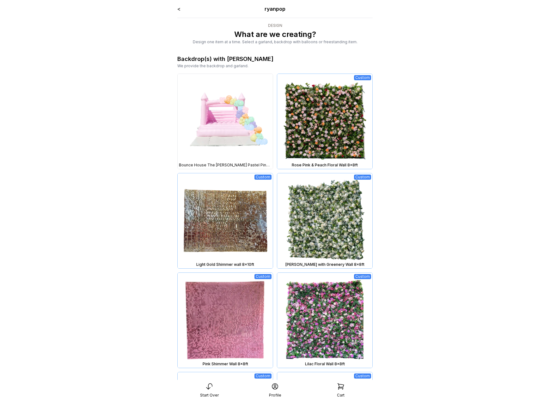
click at [219, 127] on img at bounding box center [225, 121] width 95 height 95
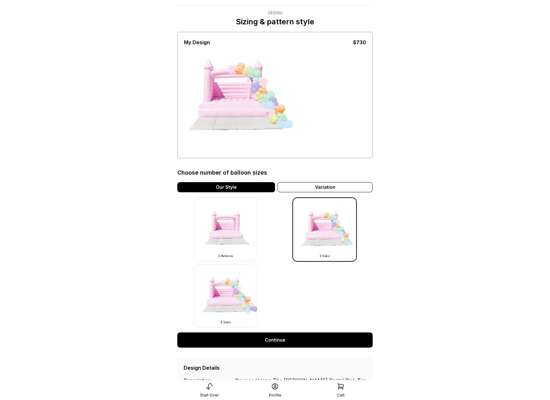
scroll to position [14, 0]
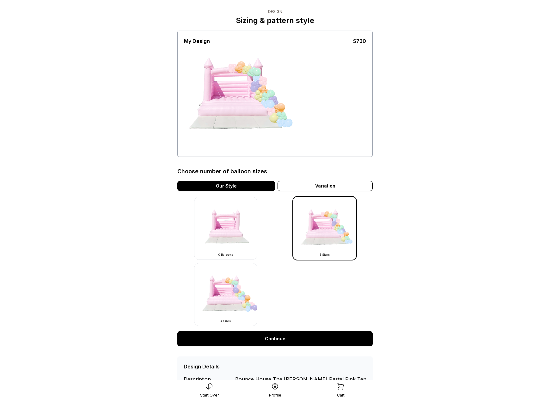
click at [277, 343] on link "Continue" at bounding box center [274, 338] width 195 height 15
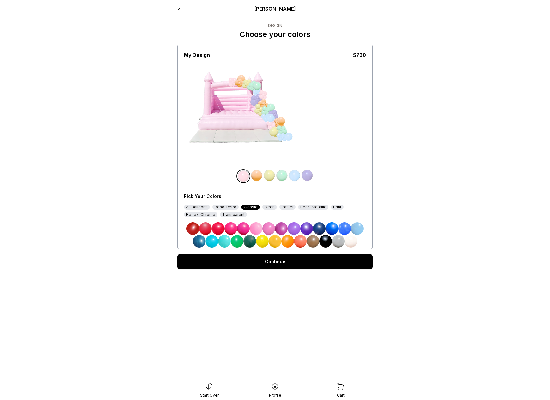
click at [291, 259] on link "Continue" at bounding box center [274, 261] width 195 height 15
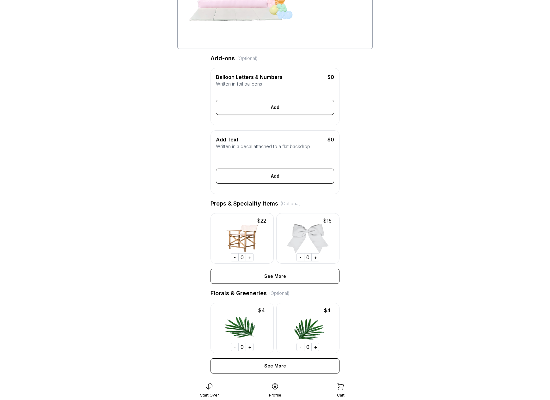
scroll to position [311, 0]
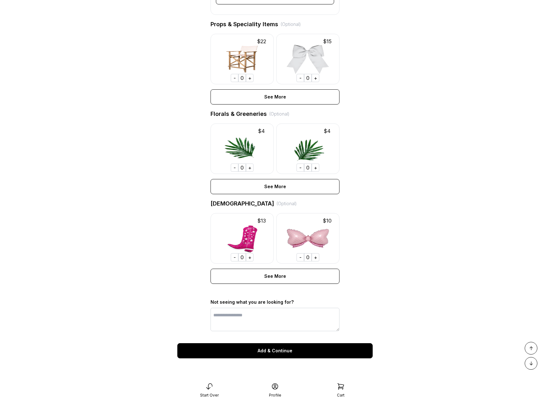
click at [274, 349] on div "Add & Continue" at bounding box center [274, 351] width 195 height 15
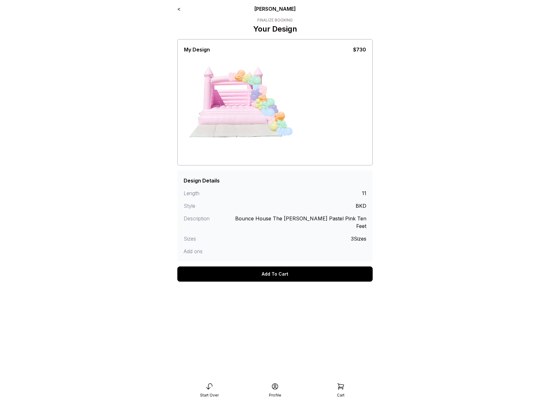
click at [265, 267] on div "Add To Cart" at bounding box center [274, 274] width 195 height 15
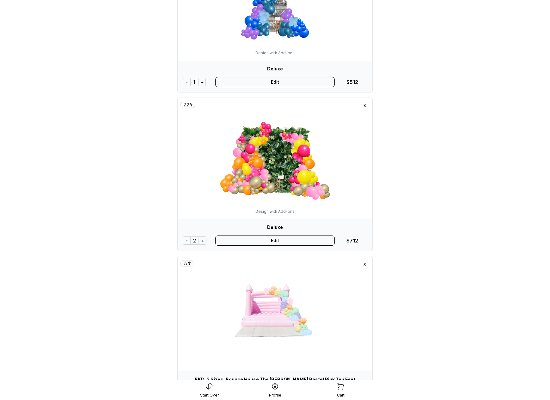
scroll to position [577, 0]
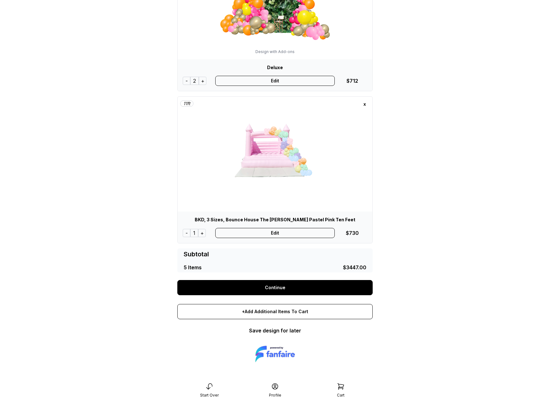
click at [304, 283] on link "Continue" at bounding box center [274, 287] width 195 height 15
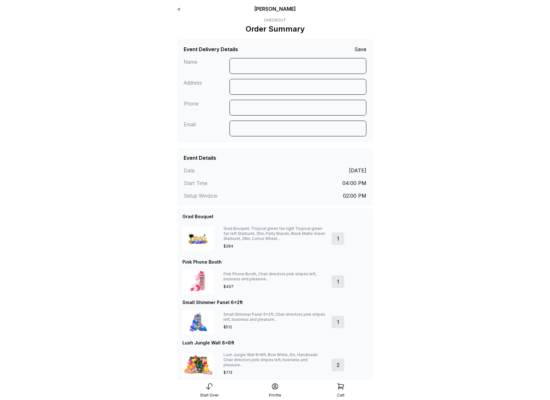
drag, startPoint x: 175, startPoint y: 12, endPoint x: 177, endPoint y: 9, distance: 3.4
click at [175, 11] on div "< Ryan Pop Checkout Order Summary Event Delivery Details Save Name Address Phon…" at bounding box center [274, 298] width 205 height 597
click at [179, 6] on link "<" at bounding box center [178, 9] width 3 height 6
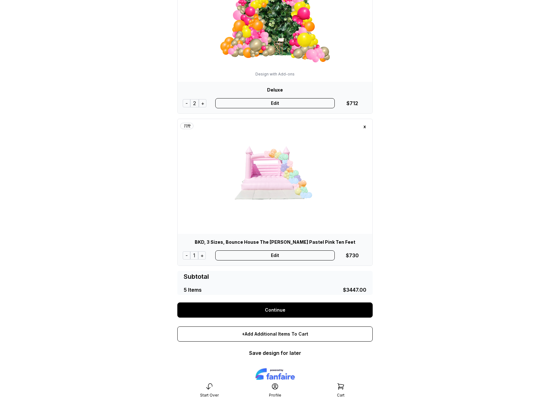
scroll to position [497, 0]
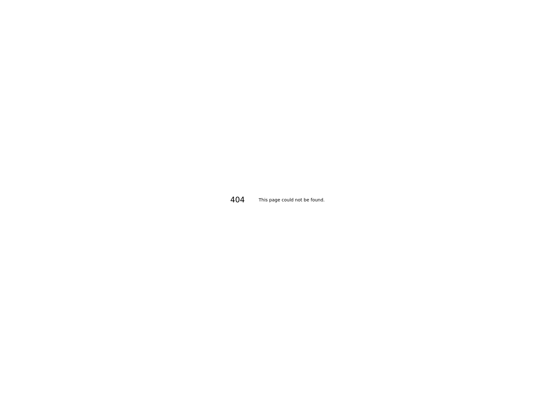
click at [415, 100] on div "404 This page could not be found." at bounding box center [277, 200] width 555 height 400
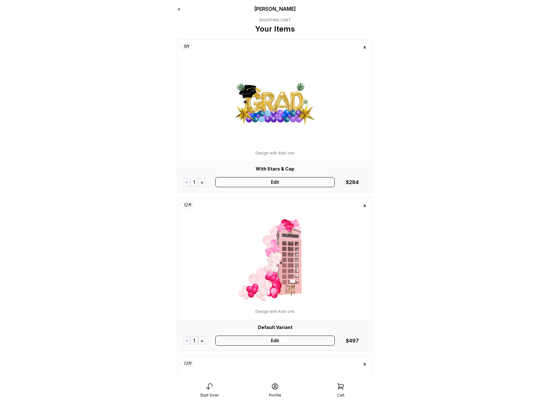
drag, startPoint x: 267, startPoint y: 122, endPoint x: 264, endPoint y: 124, distance: 3.5
click at [180, 10] on link "<" at bounding box center [178, 9] width 3 height 6
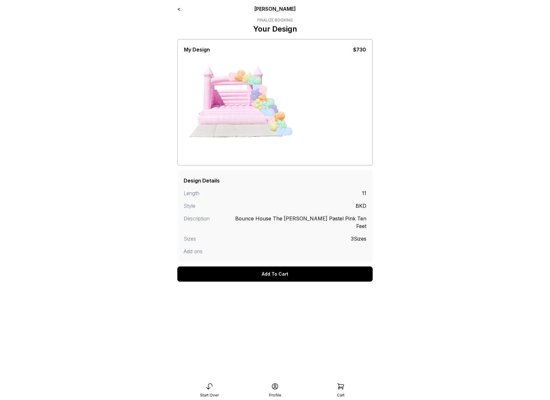
click at [281, 262] on div "Add To Cart" at bounding box center [274, 274] width 195 height 25
click at [279, 267] on div "Add To Cart" at bounding box center [274, 274] width 195 height 15
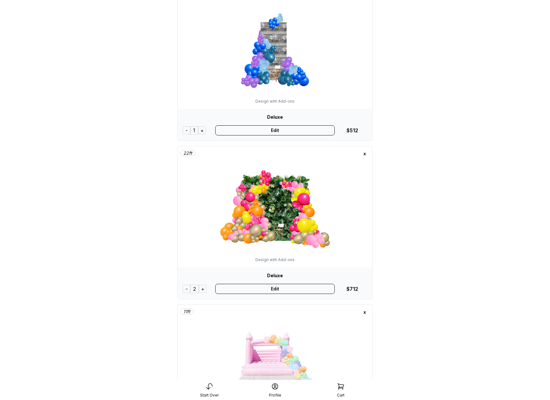
scroll to position [391, 0]
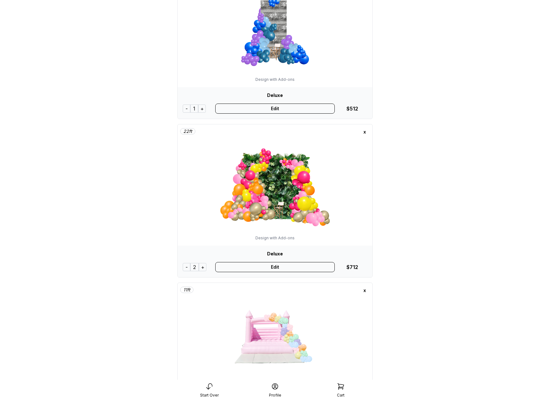
click at [186, 270] on div "-" at bounding box center [187, 267] width 8 height 8
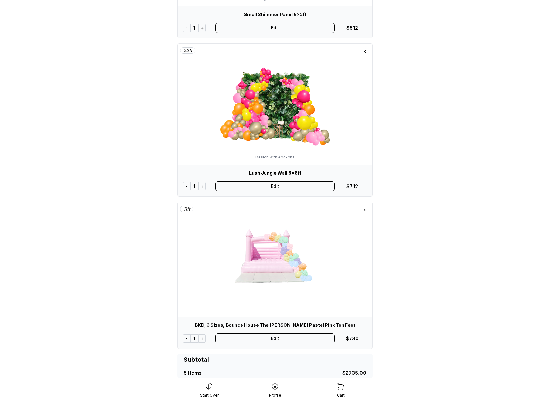
scroll to position [53, 0]
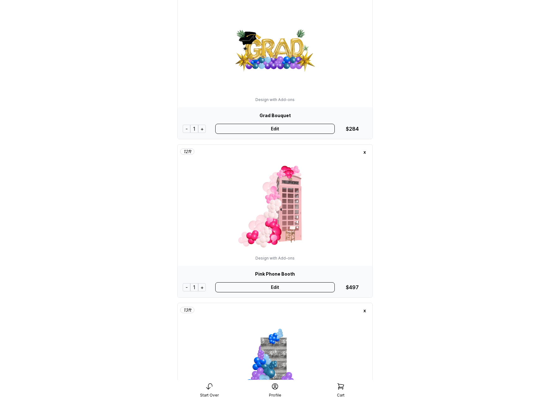
click at [263, 100] on div "Design with Add-ons" at bounding box center [274, 99] width 123 height 5
copy div "Design with Add-ons"
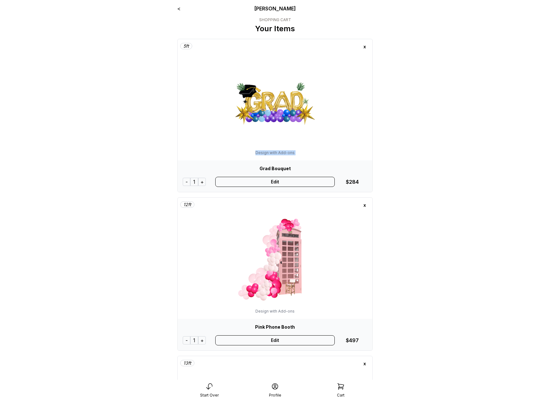
scroll to position [0, 0]
click at [180, 10] on link "<" at bounding box center [178, 9] width 3 height 6
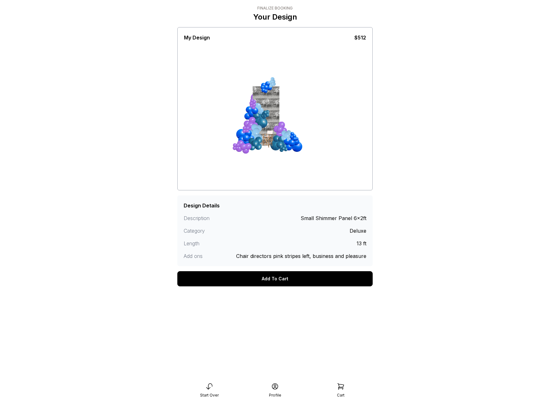
scroll to position [13, 0]
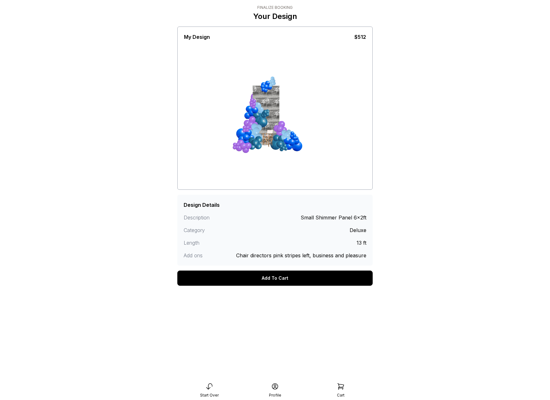
click at [283, 282] on div "Add To Cart" at bounding box center [274, 278] width 195 height 15
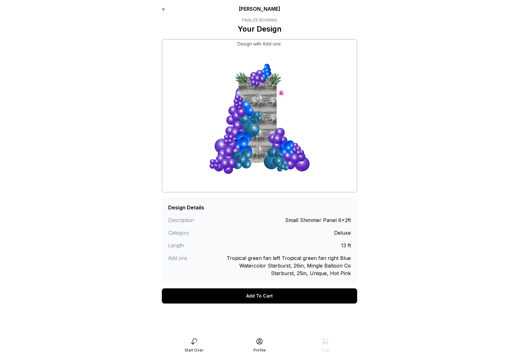
click at [166, 9] on div "< [PERSON_NAME]" at bounding box center [259, 9] width 195 height 8
click at [164, 9] on link "<" at bounding box center [163, 9] width 3 height 6
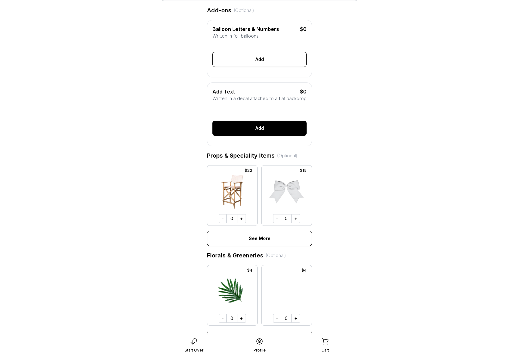
scroll to position [294, 0]
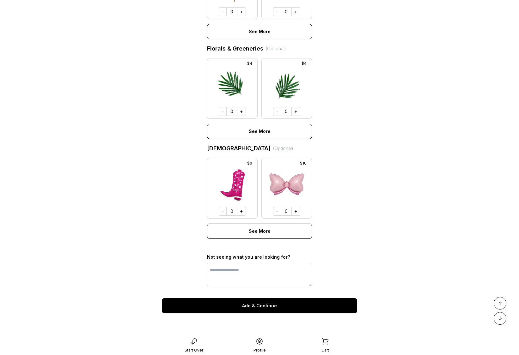
click at [319, 348] on div "Cart" at bounding box center [325, 345] width 66 height 15
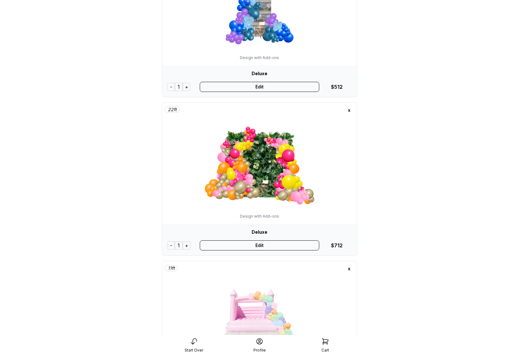
scroll to position [282, 0]
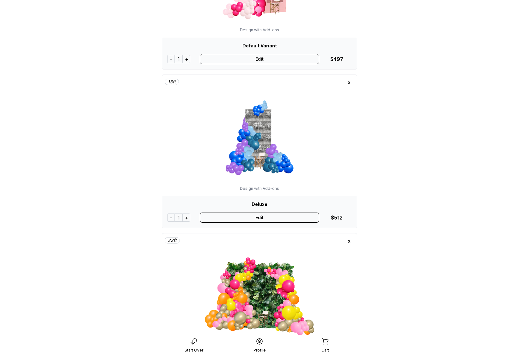
click at [259, 218] on div "Edit" at bounding box center [260, 218] width 120 height 10
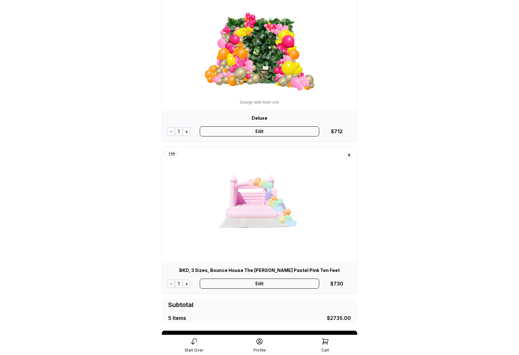
scroll to position [529, 0]
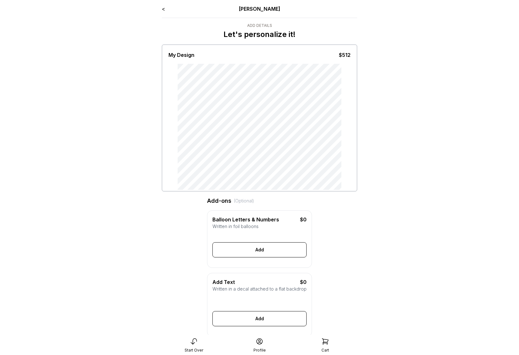
drag, startPoint x: 257, startPoint y: 256, endPoint x: 257, endPoint y: 252, distance: 3.8
click at [257, 256] on div "Add" at bounding box center [259, 249] width 94 height 15
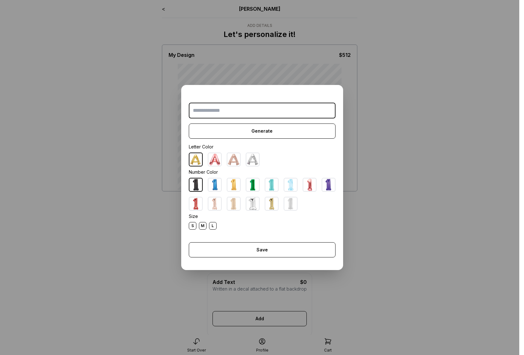
click at [239, 114] on input "text" at bounding box center [262, 111] width 147 height 16
click at [229, 112] on input "text" at bounding box center [262, 111] width 147 height 16
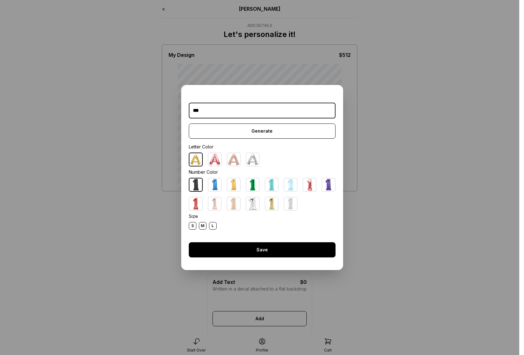
type input "***"
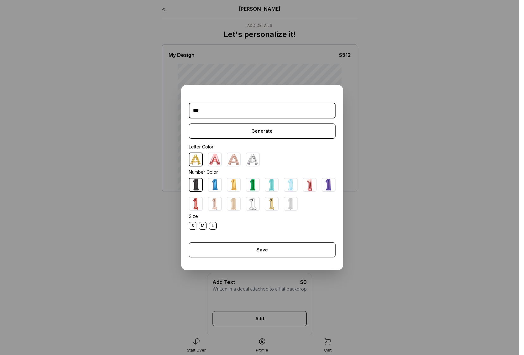
click at [273, 249] on div "Save" at bounding box center [262, 249] width 147 height 15
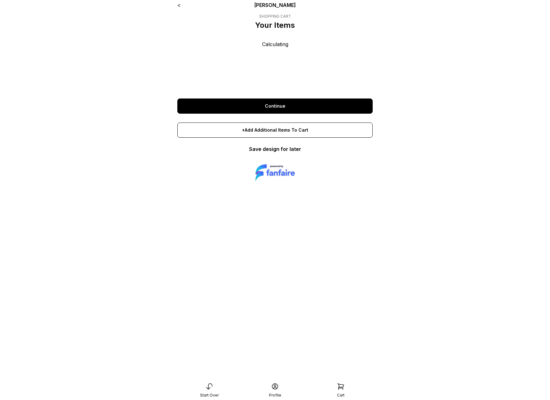
scroll to position [13, 0]
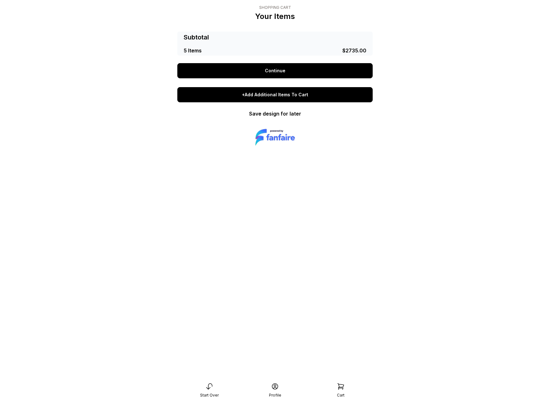
click at [264, 97] on div "+Add Additional Items To Cart" at bounding box center [274, 94] width 195 height 15
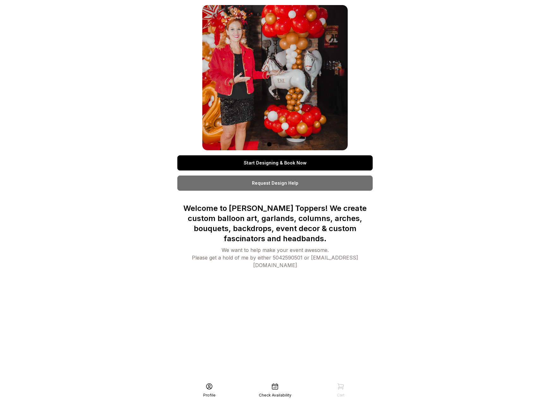
click at [294, 344] on div "Start Designing & Book Now Request Design Help Welcome to [PERSON_NAME] Toppers…" at bounding box center [274, 200] width 205 height 400
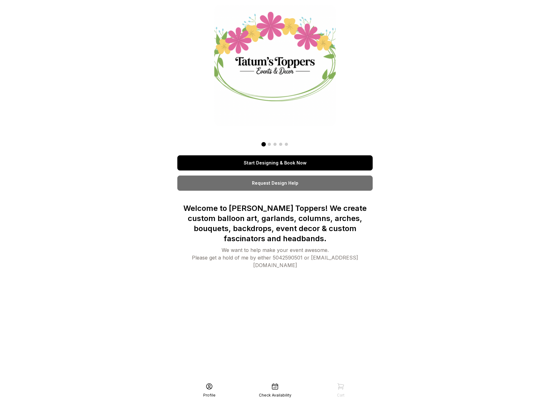
drag, startPoint x: 426, startPoint y: 261, endPoint x: 403, endPoint y: 232, distance: 36.9
click at [425, 261] on div "Start Designing & Book Now Request Design Help Welcome to [PERSON_NAME] Toppers…" at bounding box center [275, 200] width 550 height 400
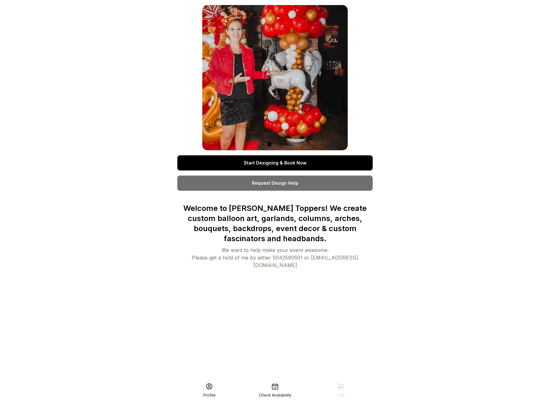
click at [279, 379] on div "Start Designing & Book Now Request Design Help Welcome to [PERSON_NAME] Toppers…" at bounding box center [274, 200] width 205 height 400
click at [280, 381] on div "Profile Check Availability Cart" at bounding box center [275, 390] width 202 height 20
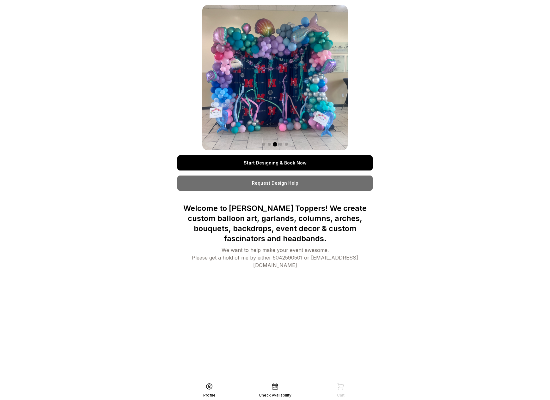
click at [276, 384] on icon at bounding box center [275, 387] width 8 height 8
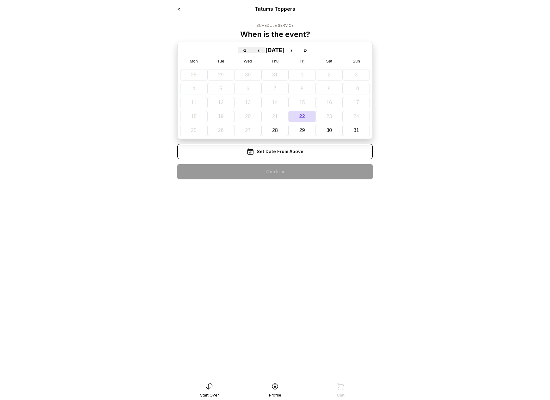
click at [207, 388] on icon at bounding box center [209, 387] width 6 height 6
